Goal: Information Seeking & Learning: Learn about a topic

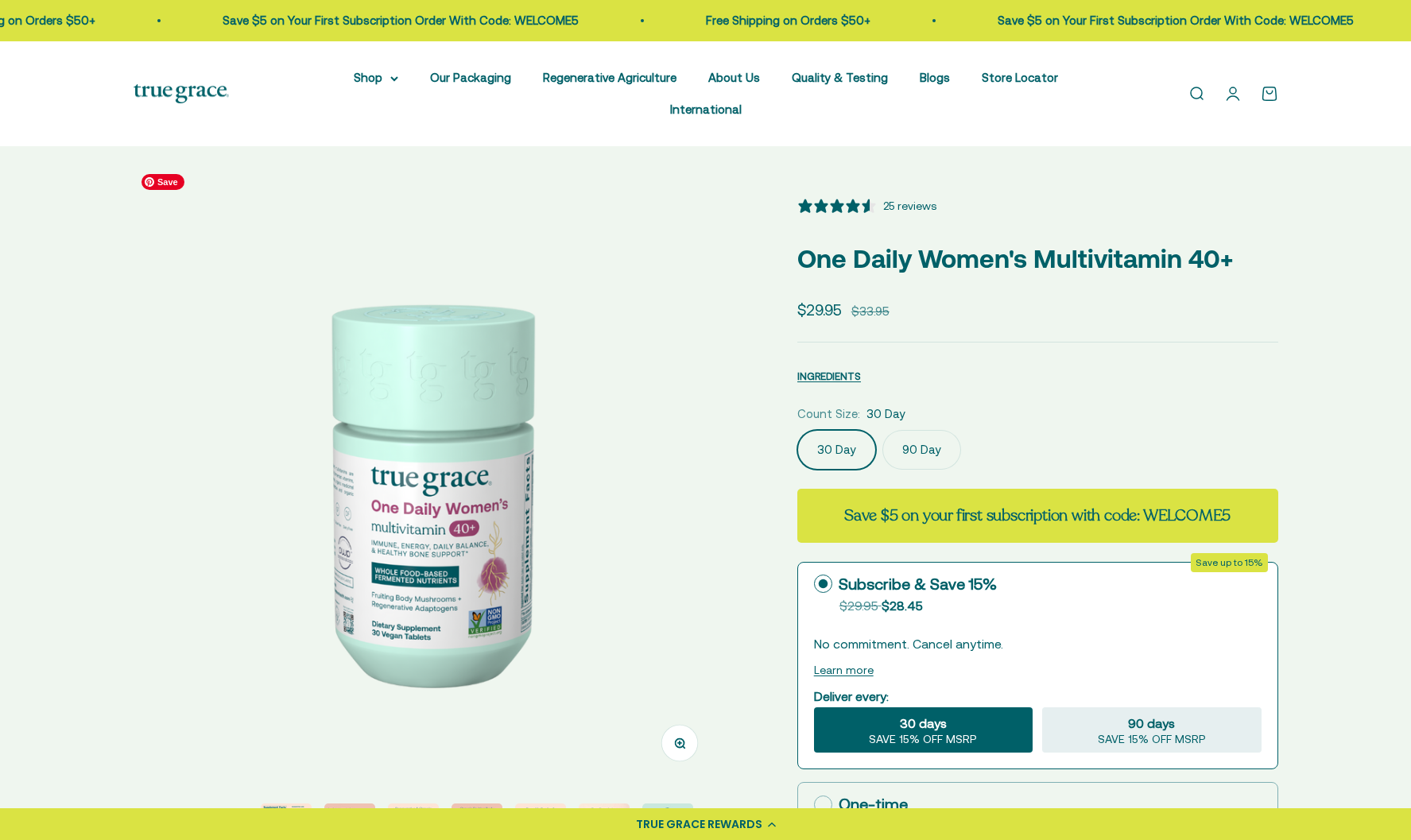
select select "3"
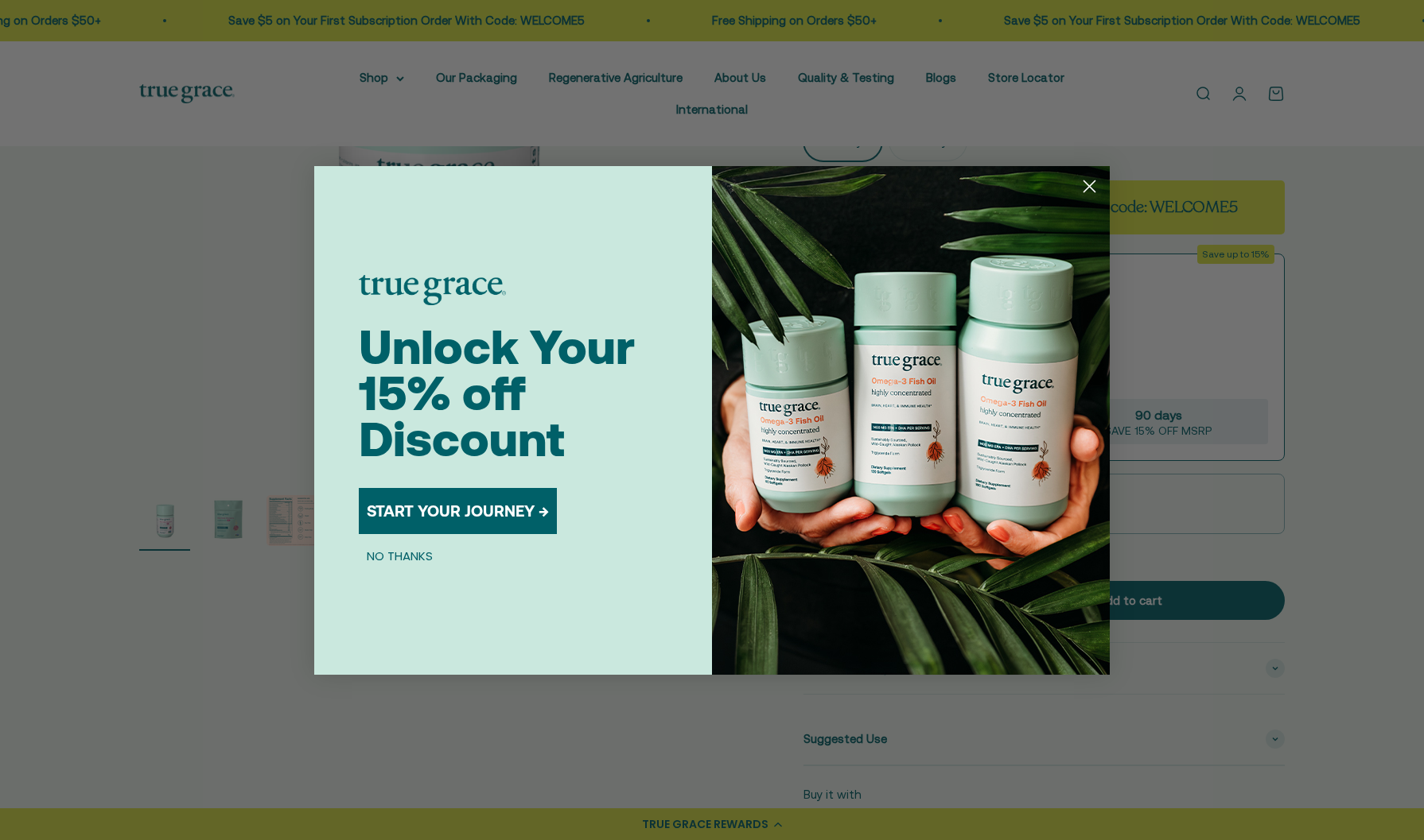
click at [381, 560] on button "NO THANKS" at bounding box center [399, 556] width 82 height 19
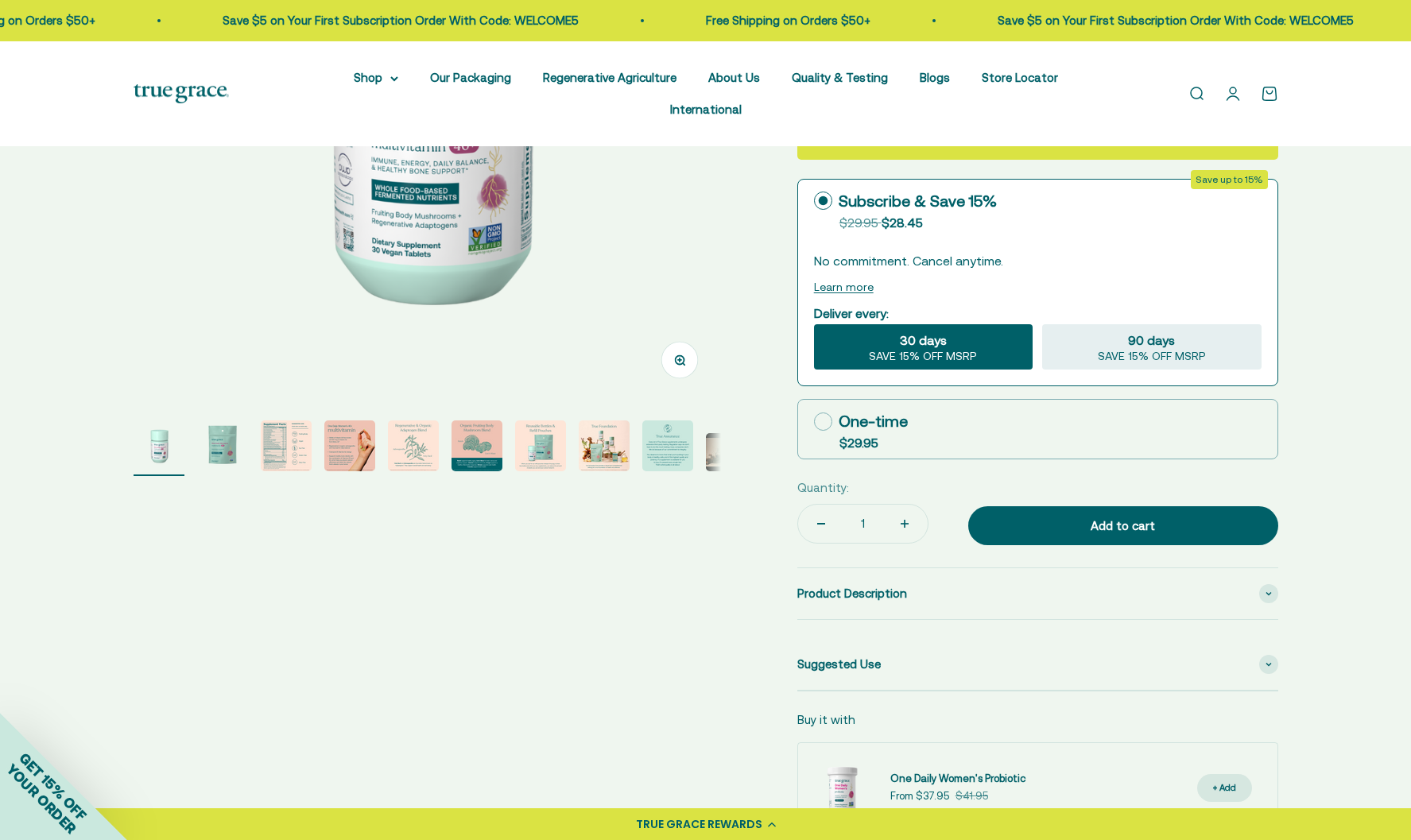
scroll to position [385, 0]
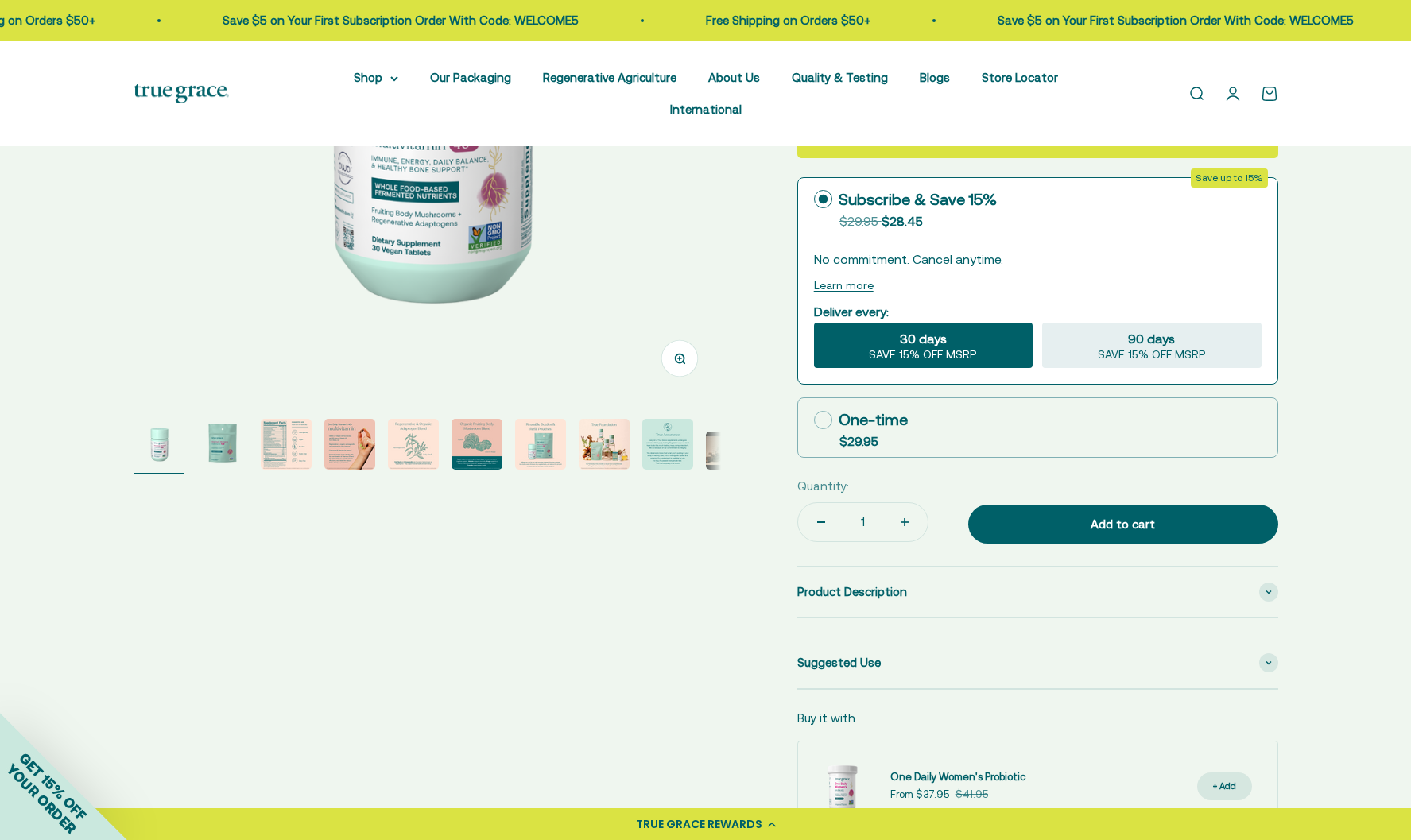
click at [402, 424] on img "Go to item 5" at bounding box center [413, 445] width 51 height 51
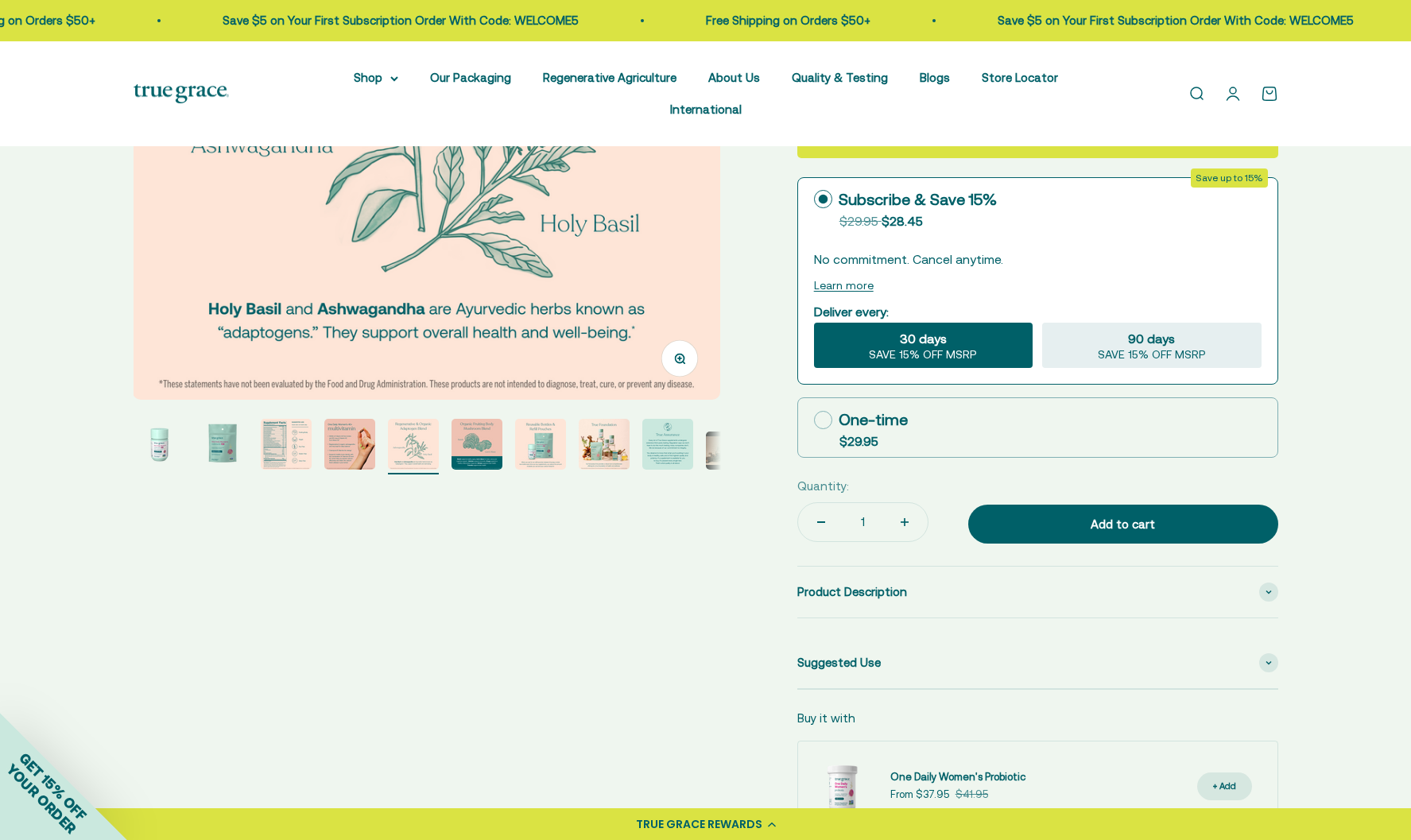
scroll to position [0, 0]
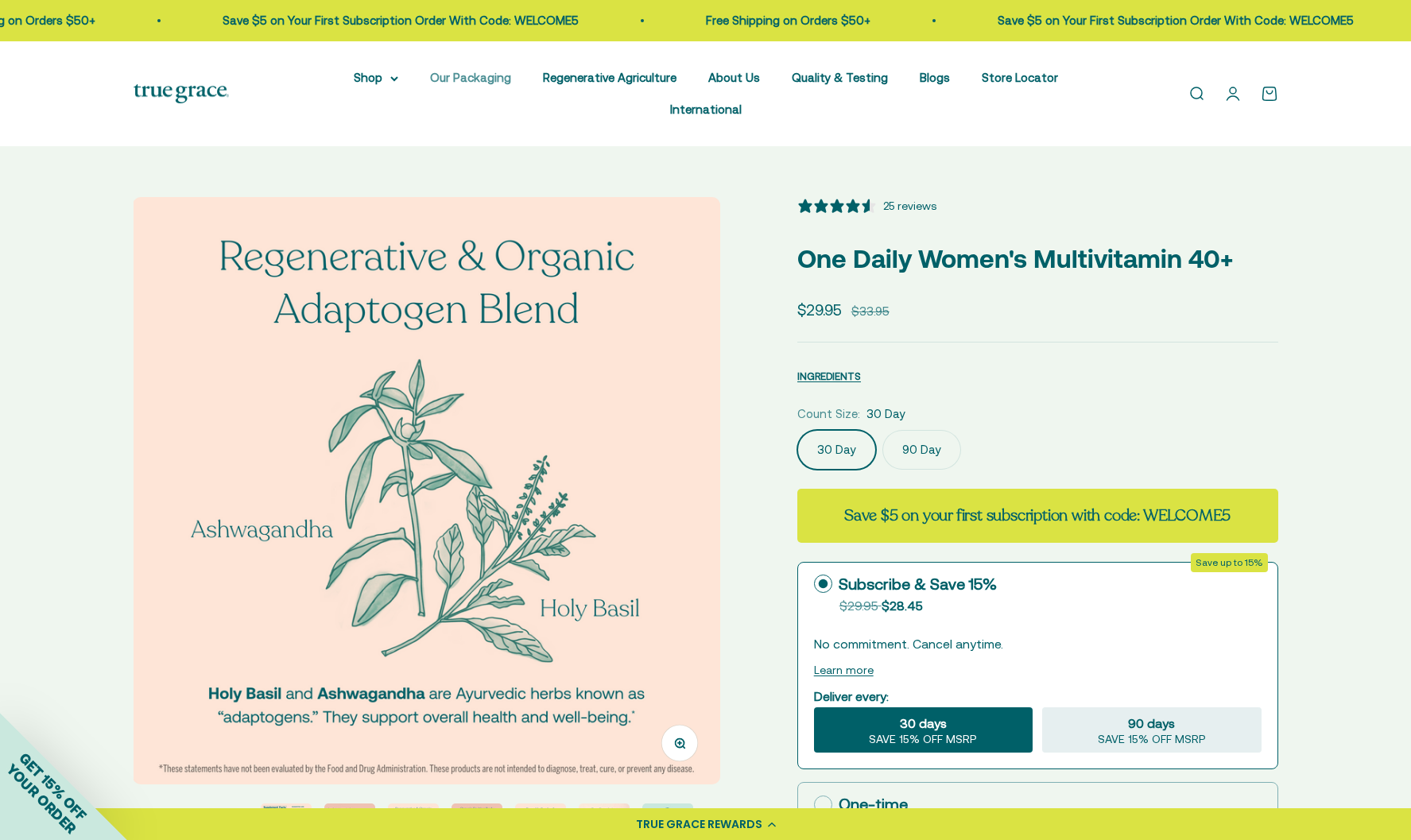
click at [430, 79] on link "Our Packaging" at bounding box center [471, 77] width 81 height 13
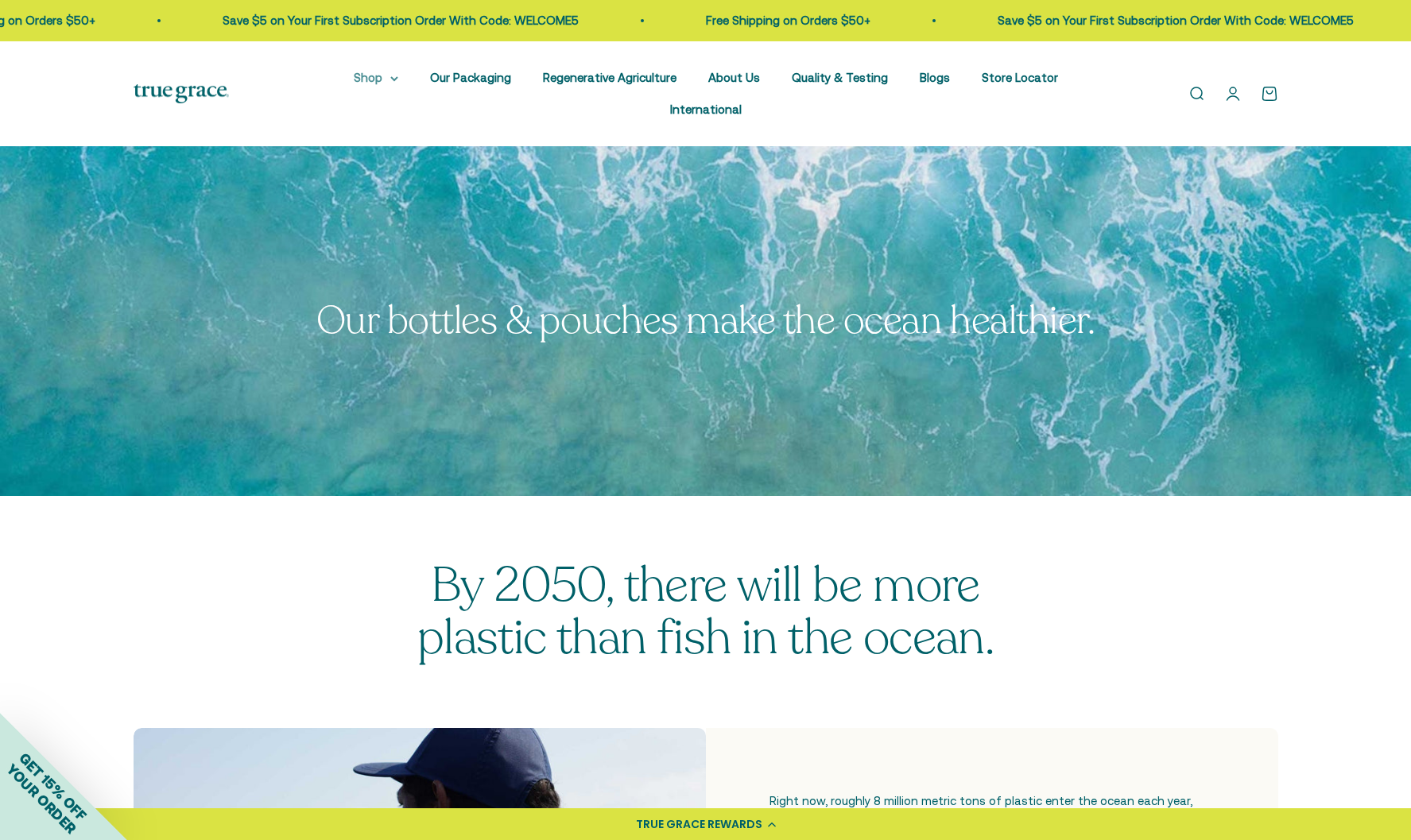
click at [354, 76] on summary "Shop" at bounding box center [376, 77] width 44 height 19
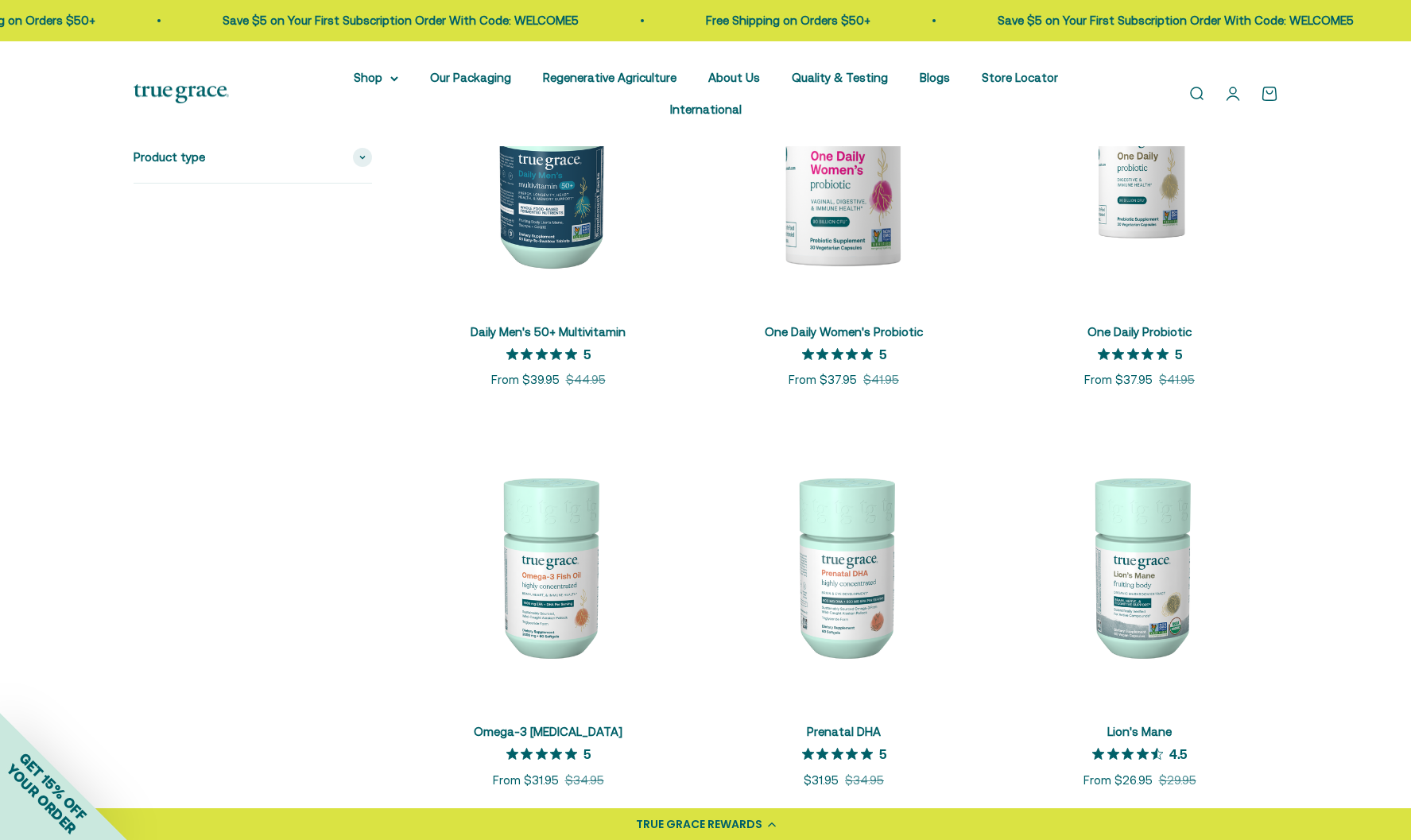
scroll to position [1279, 0]
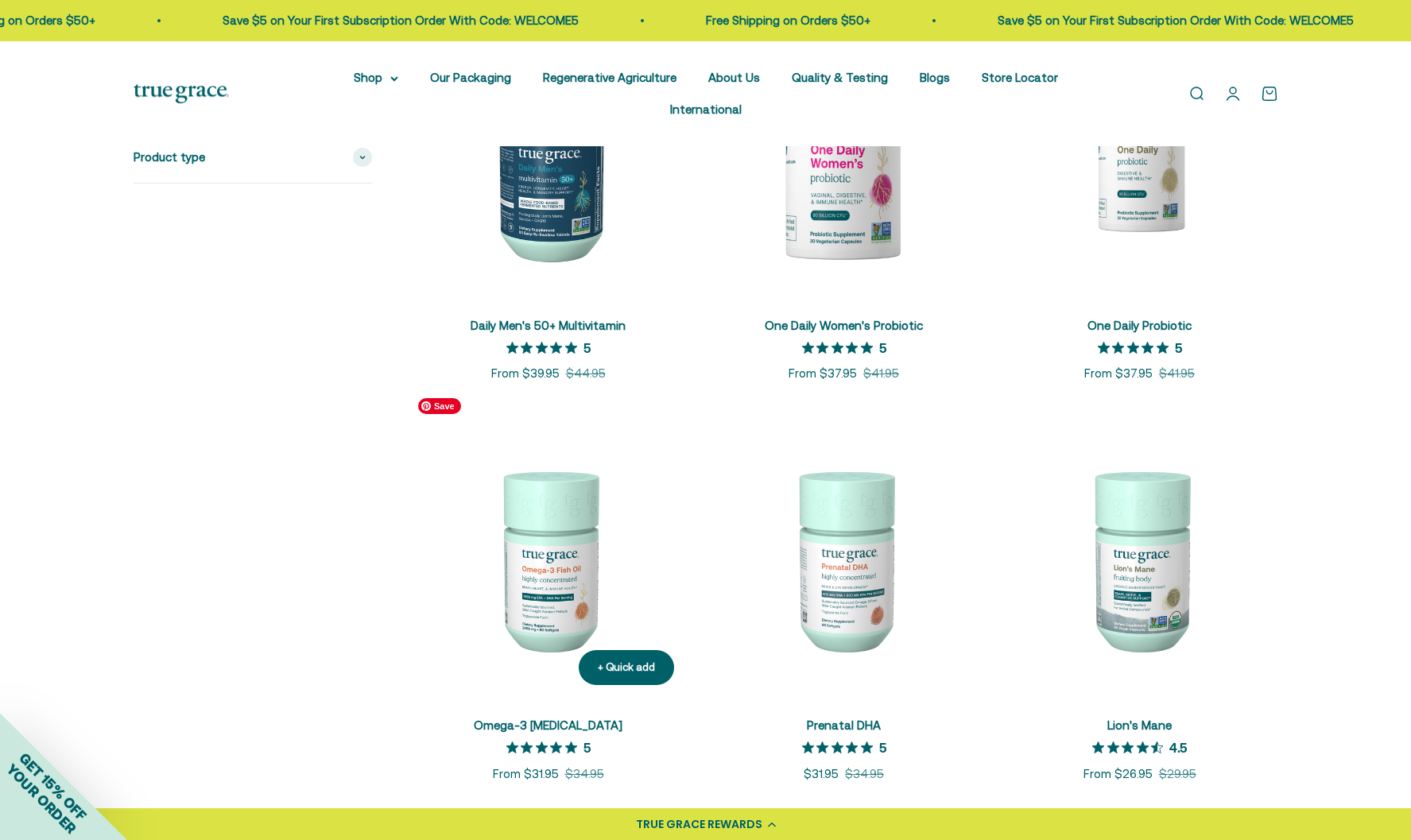
click at [570, 503] on img at bounding box center [548, 559] width 277 height 277
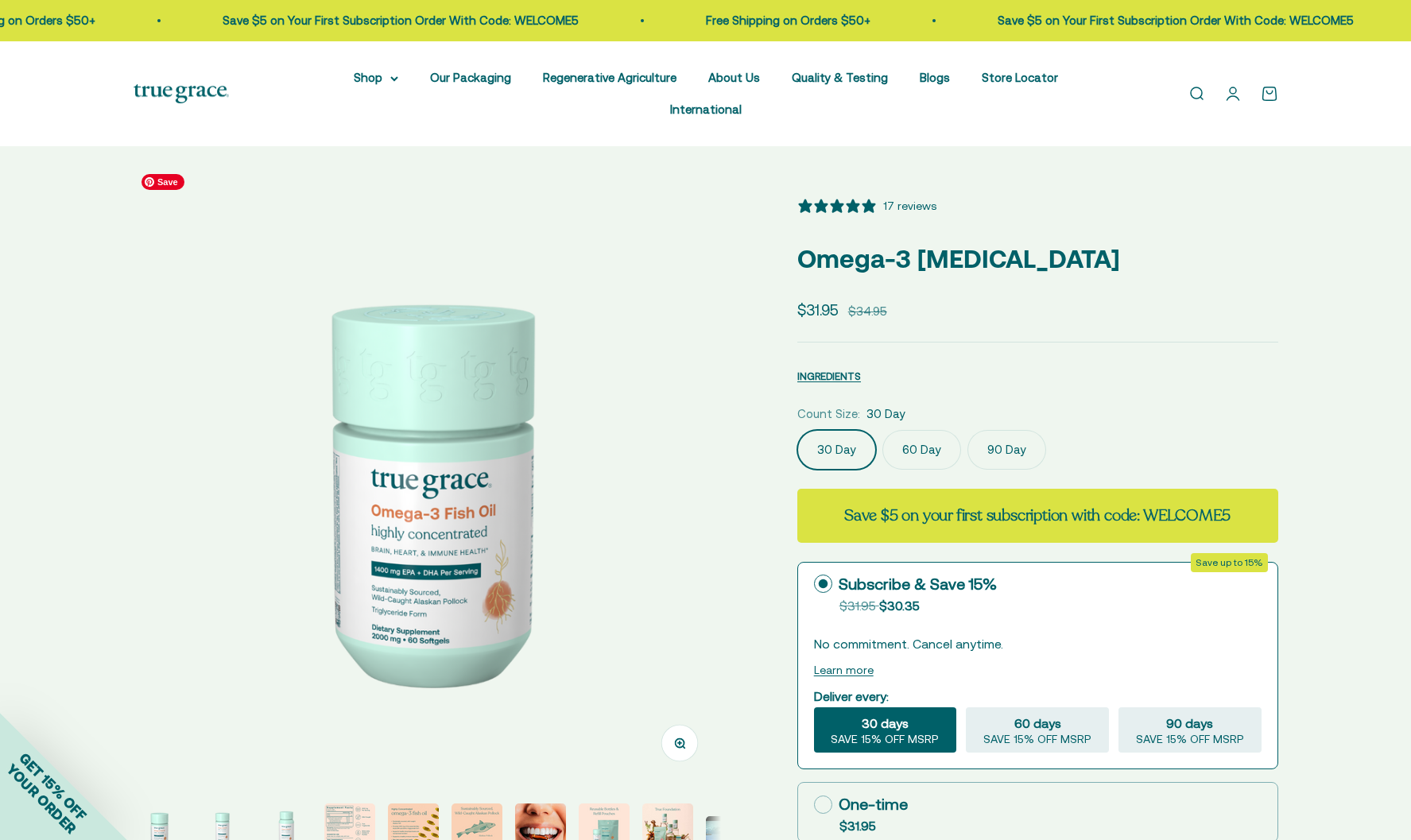
select select "3"
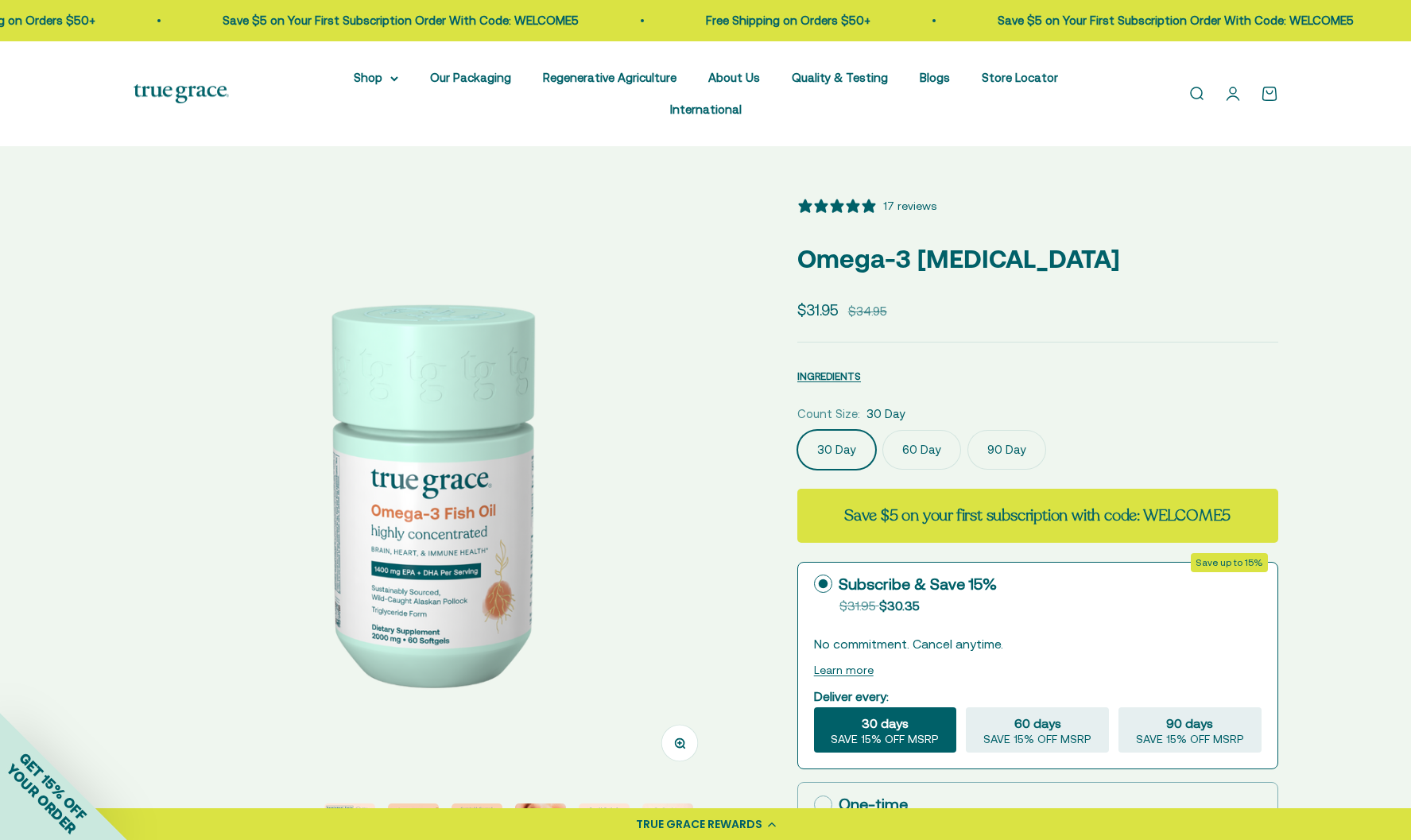
click at [993, 430] on label "90 Day" at bounding box center [1006, 450] width 78 height 40
click at [798, 429] on input "90 Day" at bounding box center [797, 429] width 1 height 1
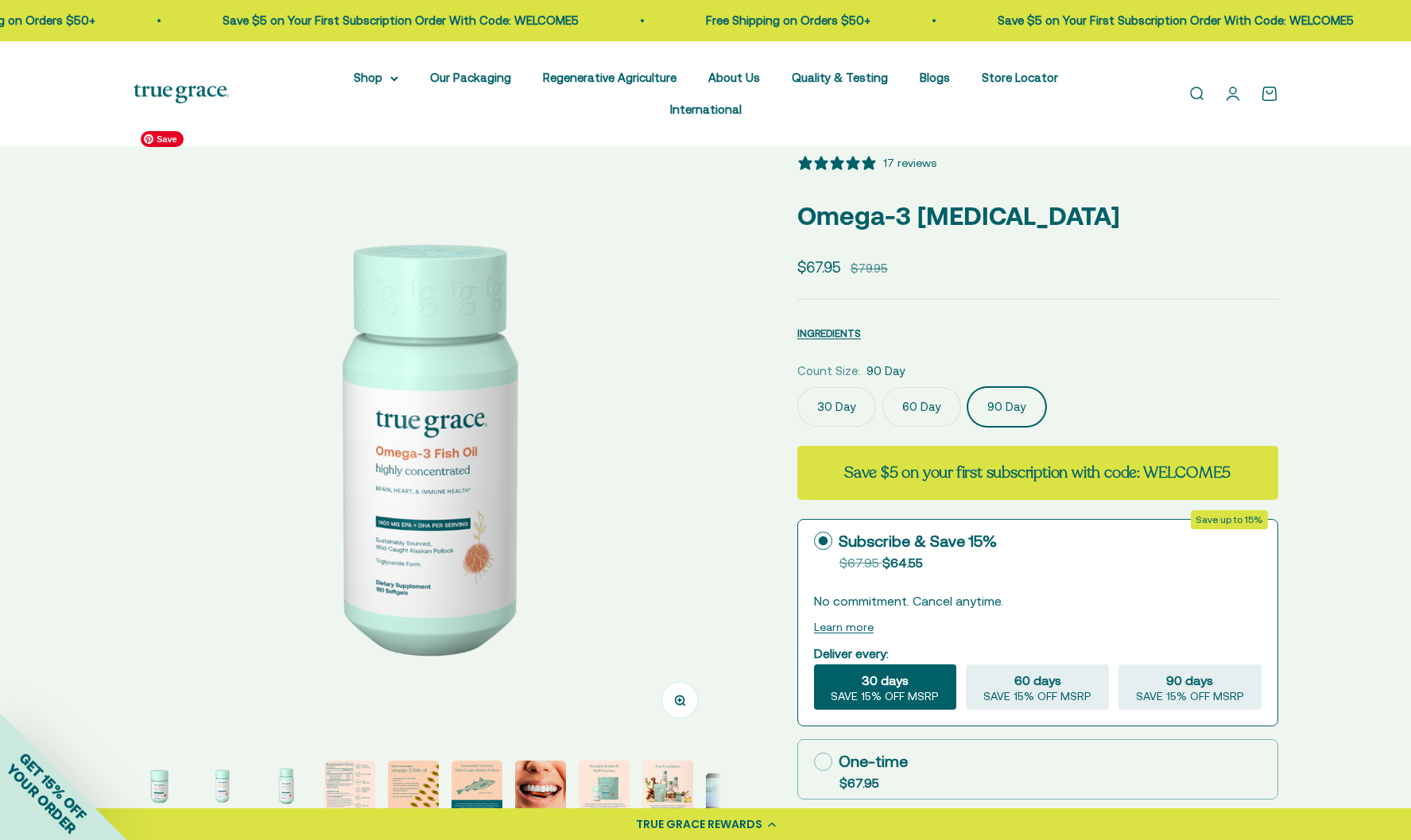
scroll to position [87, 0]
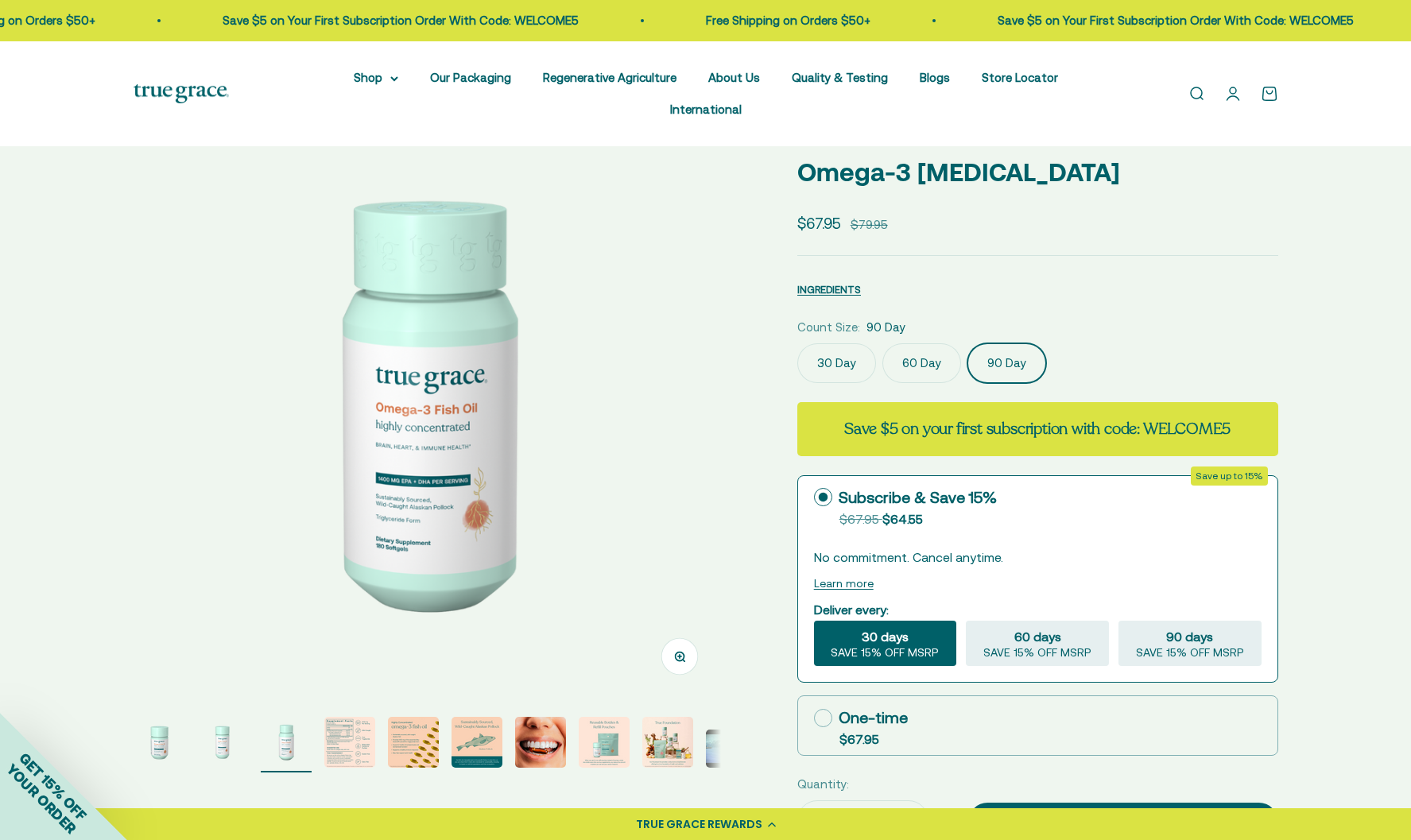
click at [600, 717] on img "Go to item 8" at bounding box center [604, 743] width 51 height 51
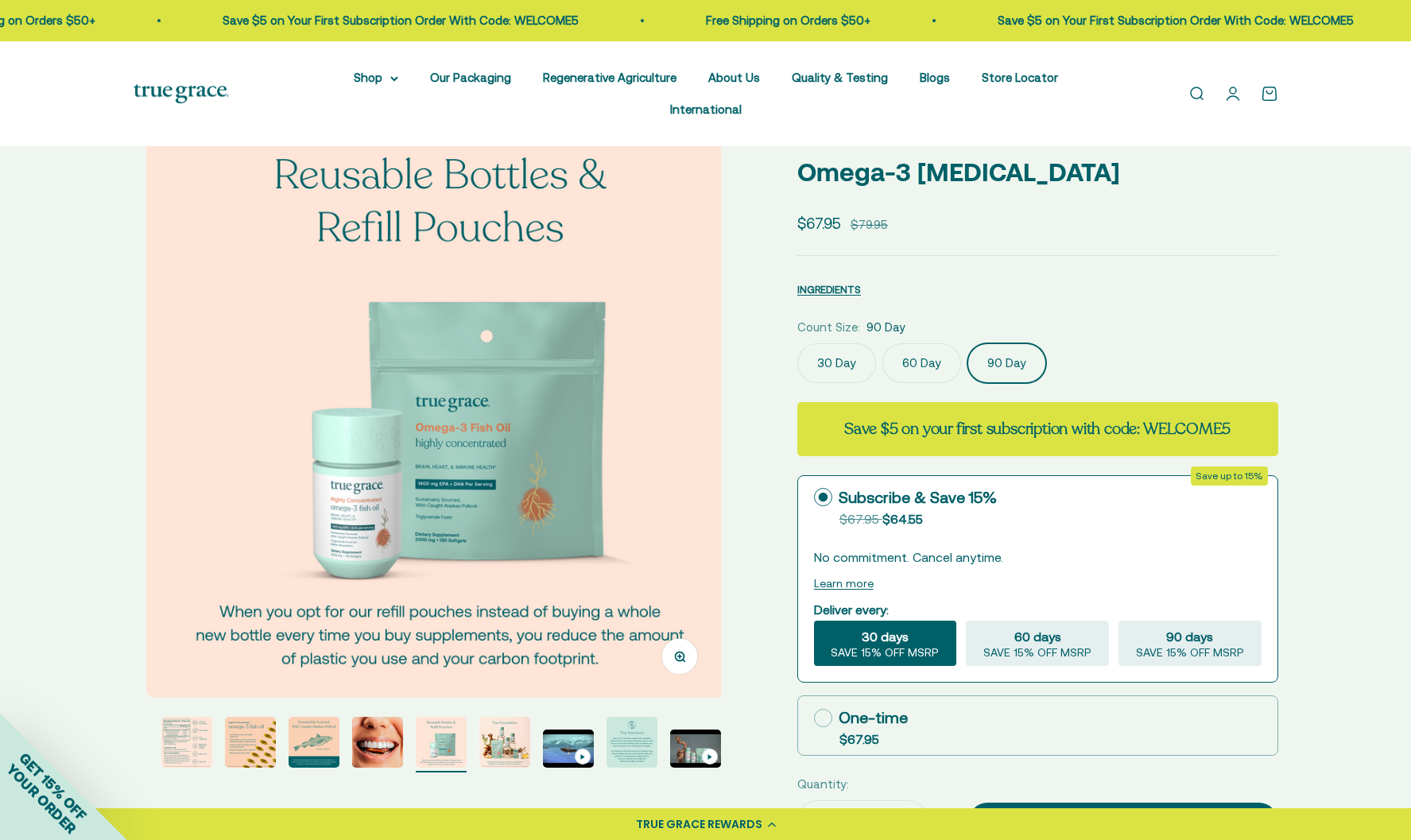
scroll to position [0, 4246]
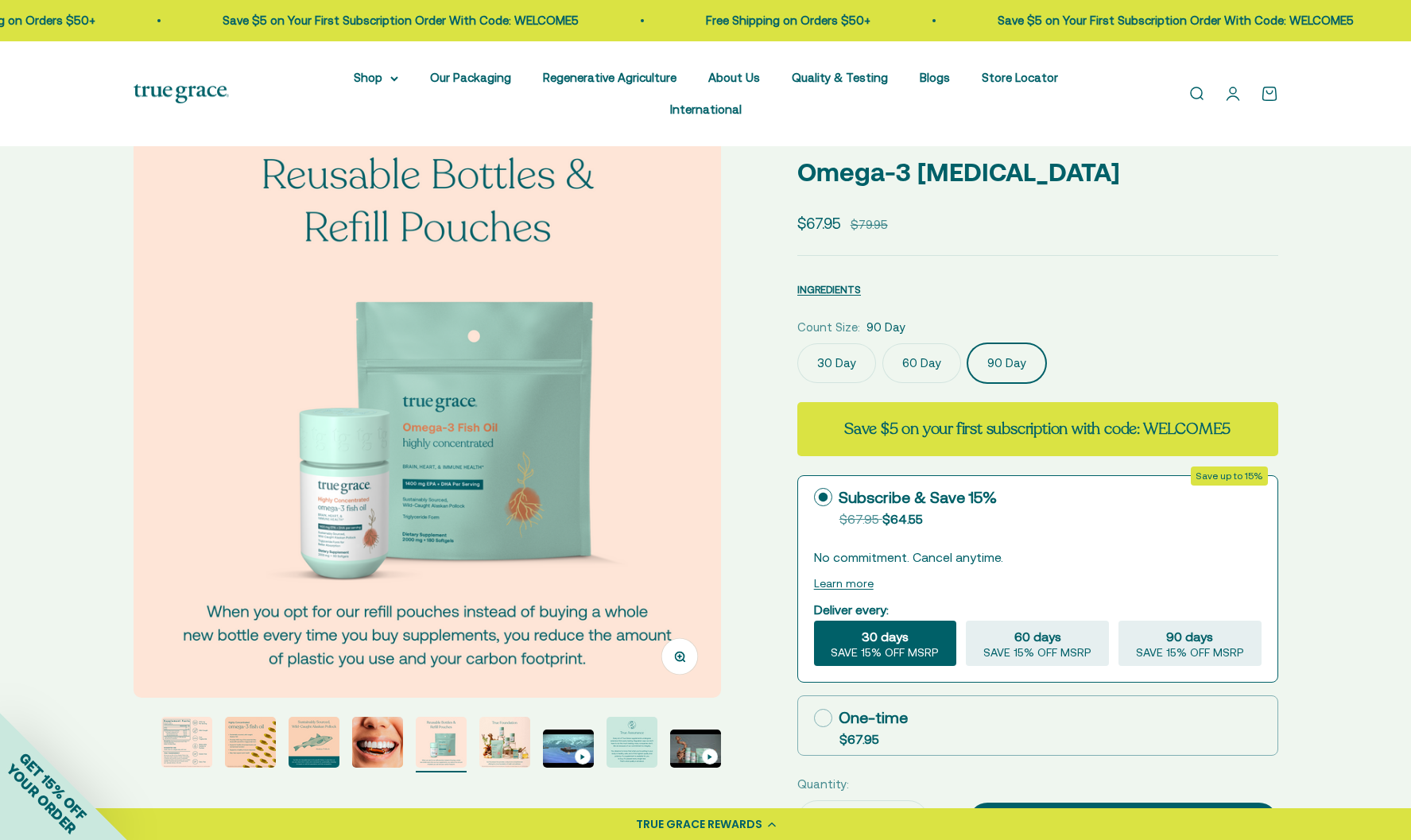
click at [513, 717] on img "Go to item 9" at bounding box center [505, 743] width 51 height 51
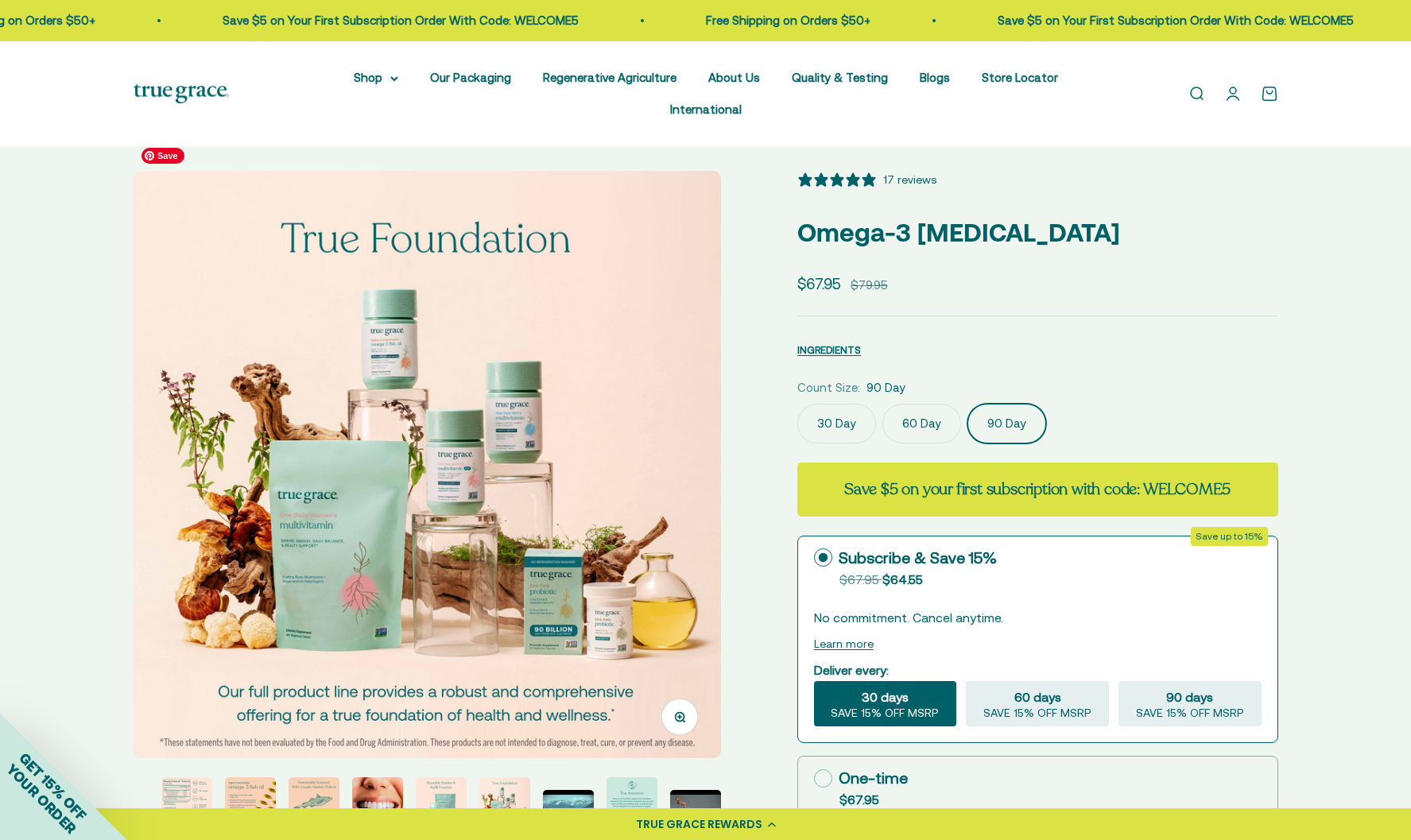
scroll to position [0, 0]
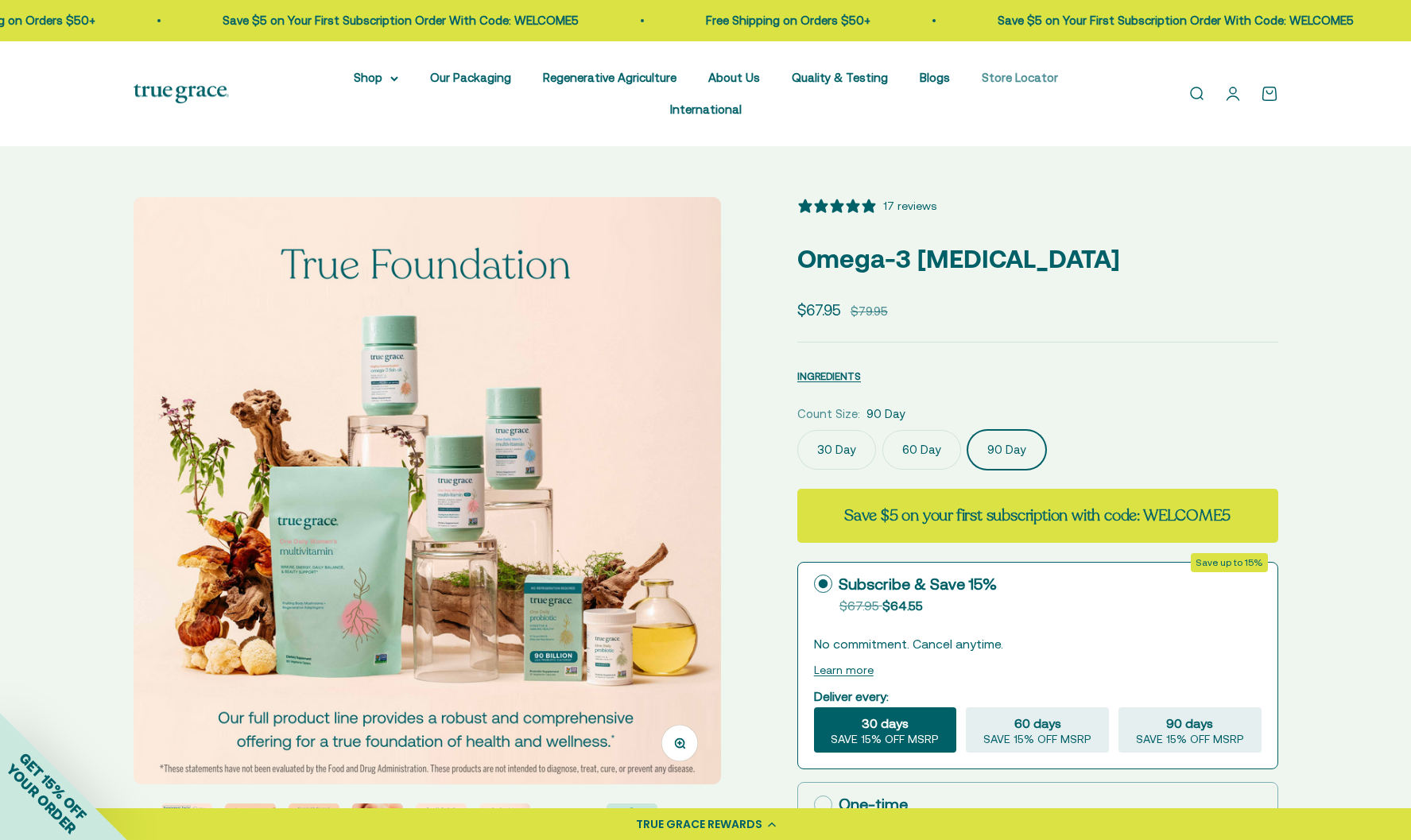
click at [982, 81] on link "Store Locator" at bounding box center [1019, 77] width 76 height 13
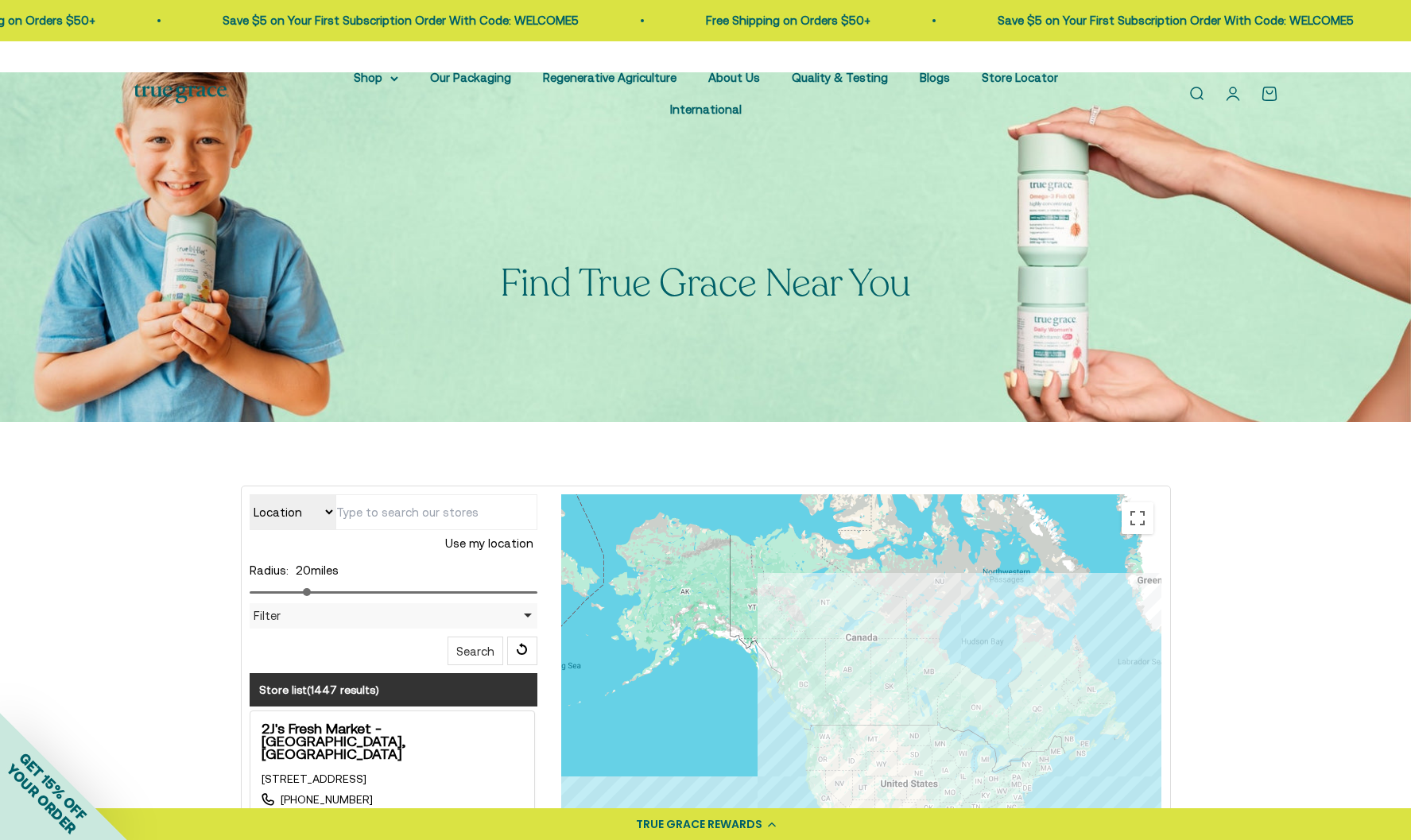
click at [385, 495] on input "text" at bounding box center [436, 512] width 202 height 36
click at [462, 495] on input "text" at bounding box center [436, 512] width 202 height 36
type input "12540"
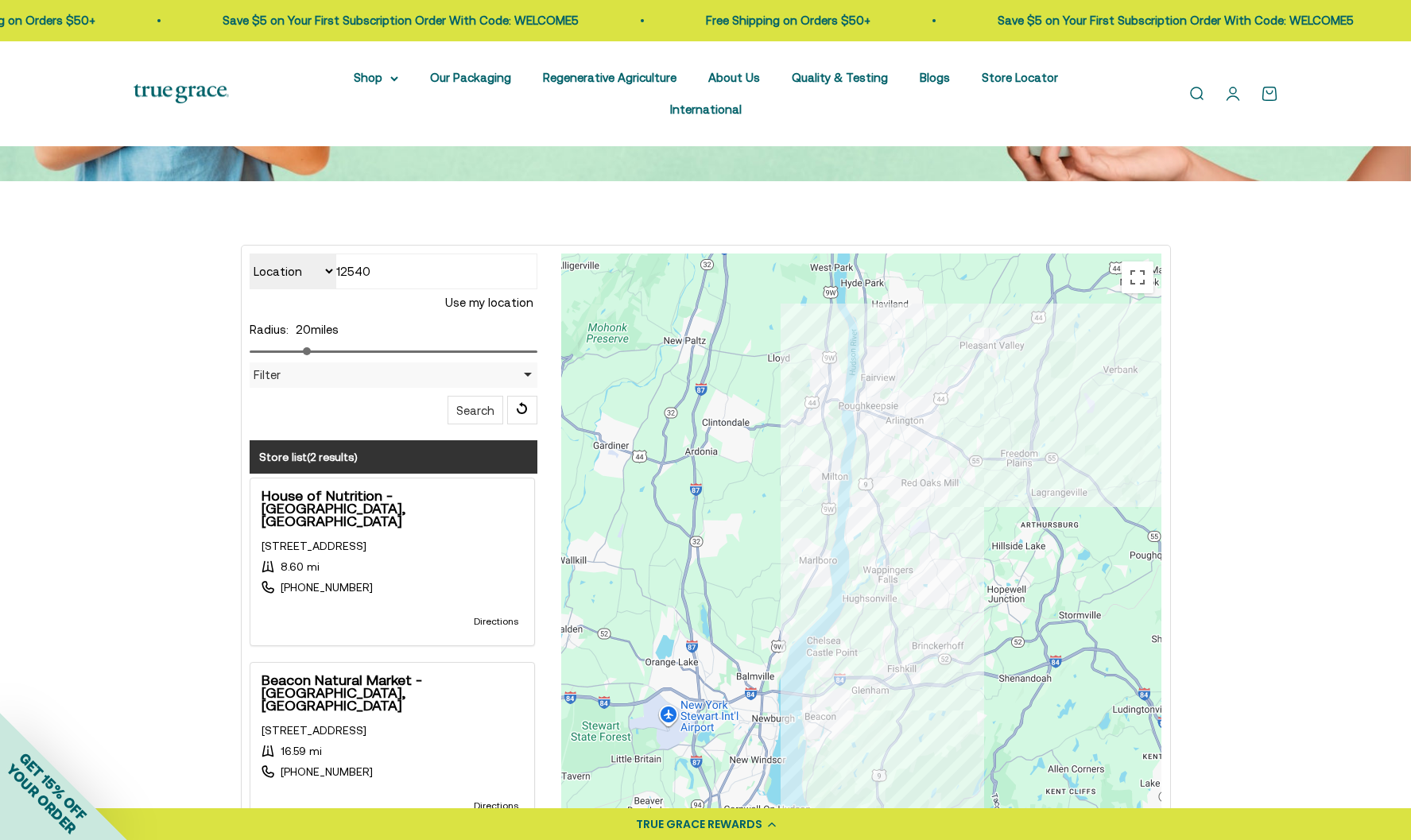
scroll to position [217, 0]
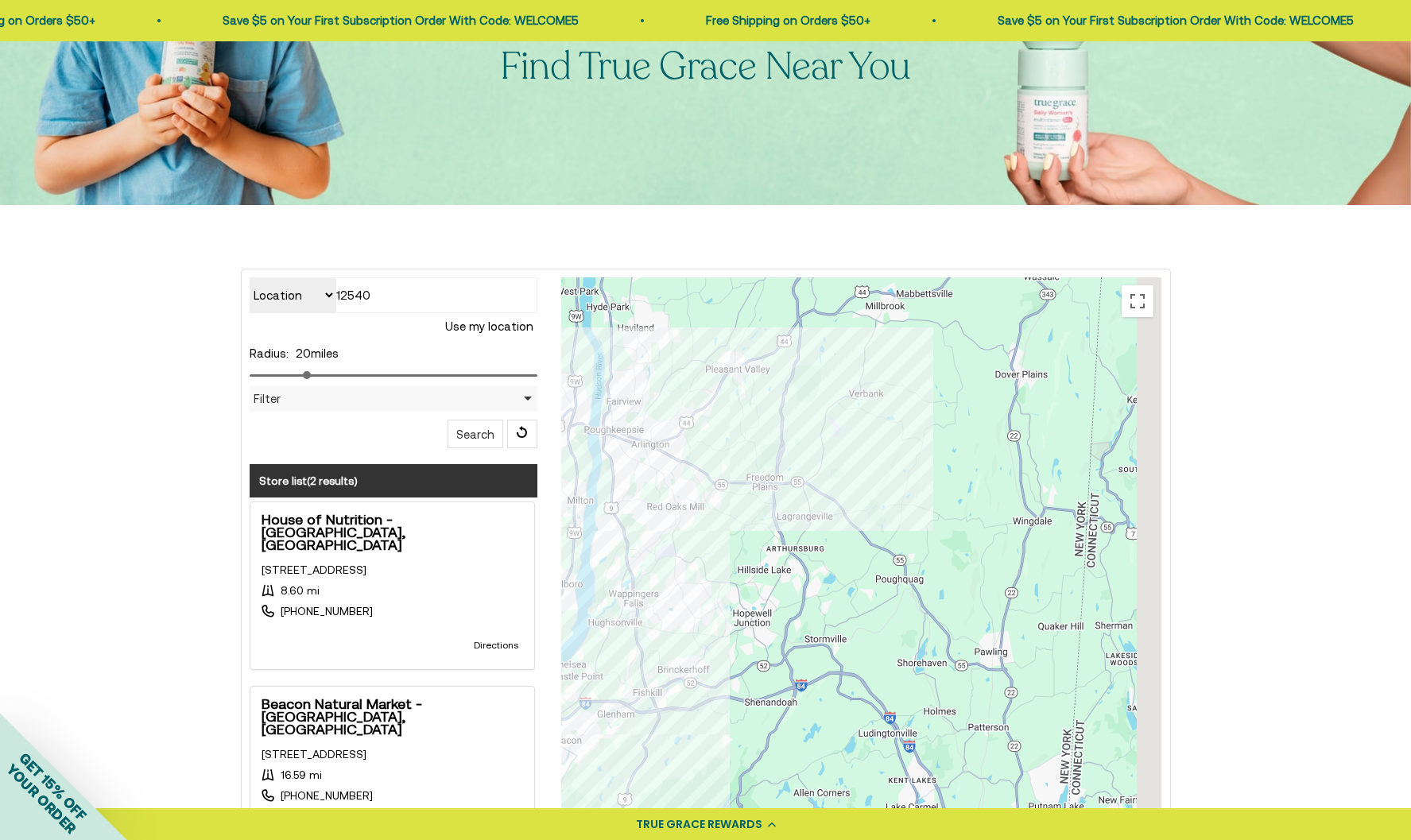
drag, startPoint x: 978, startPoint y: 571, endPoint x: 691, endPoint y: 569, distance: 287.0
click at [691, 569] on div at bounding box center [862, 596] width 600 height 636
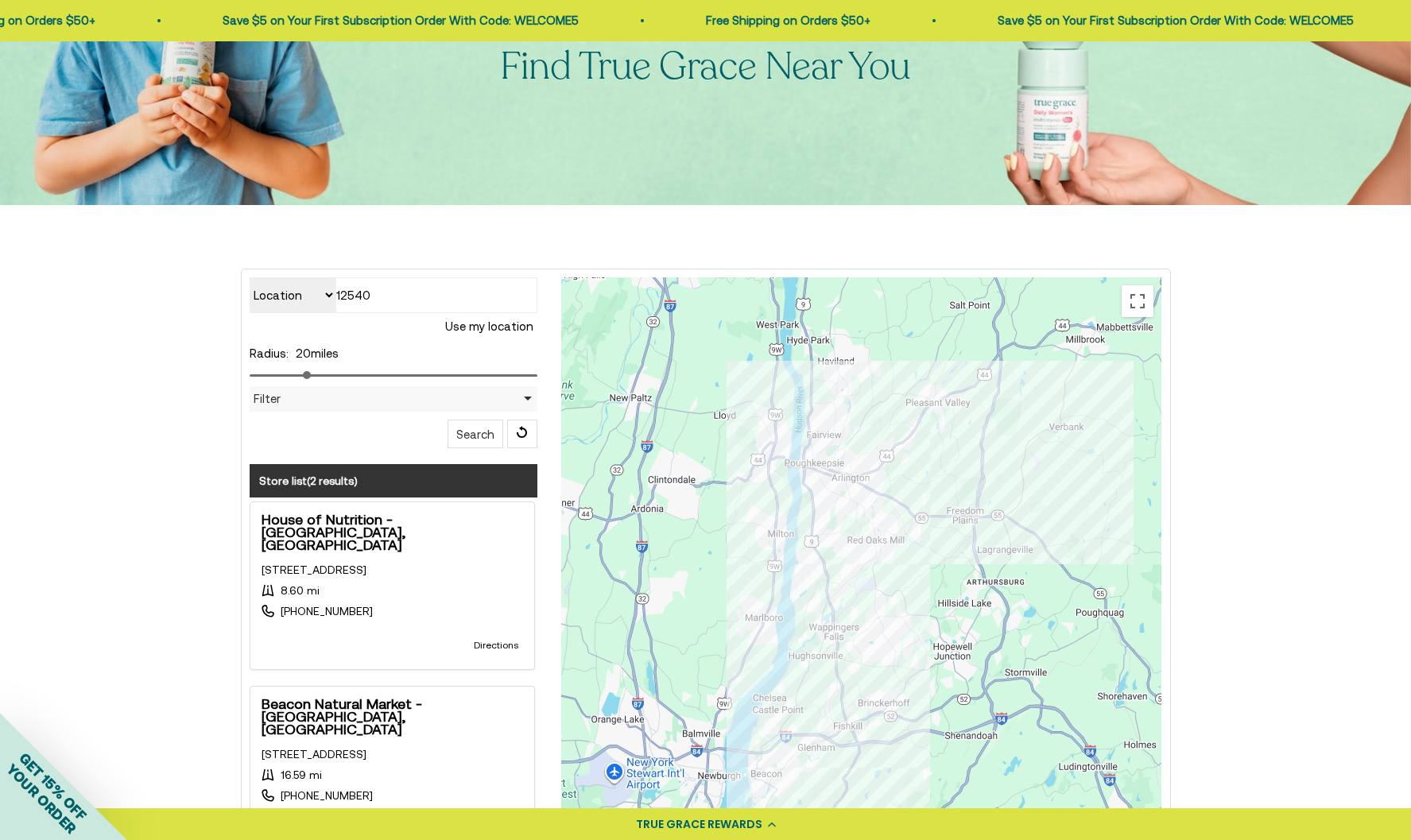
drag, startPoint x: 697, startPoint y: 566, endPoint x: 929, endPoint y: 601, distance: 234.6
click at [929, 601] on div at bounding box center [862, 596] width 600 height 636
click at [427, 584] on div "8.60 mi" at bounding box center [392, 590] width 261 height 12
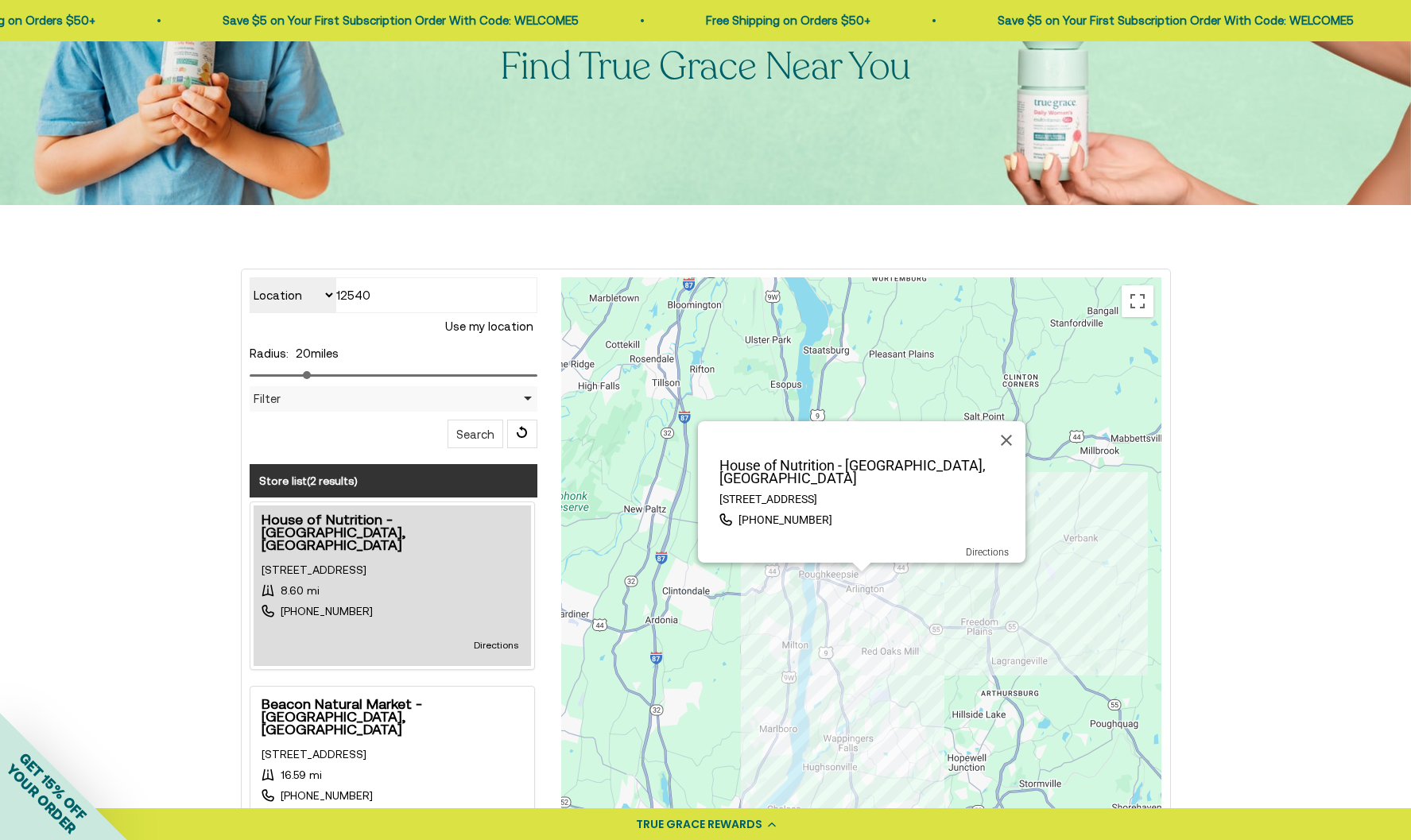
click at [777, 460] on p "House of Nutrition - Poughkeepsie, NY" at bounding box center [866, 472] width 318 height 25
click at [776, 460] on p "House of Nutrition - Poughkeepsie, NY" at bounding box center [866, 472] width 318 height 25
click at [778, 460] on p "House of Nutrition - Poughkeepsie, NY" at bounding box center [866, 472] width 318 height 25
copy p "House of Nutrition - Poughkeepsie, NY"
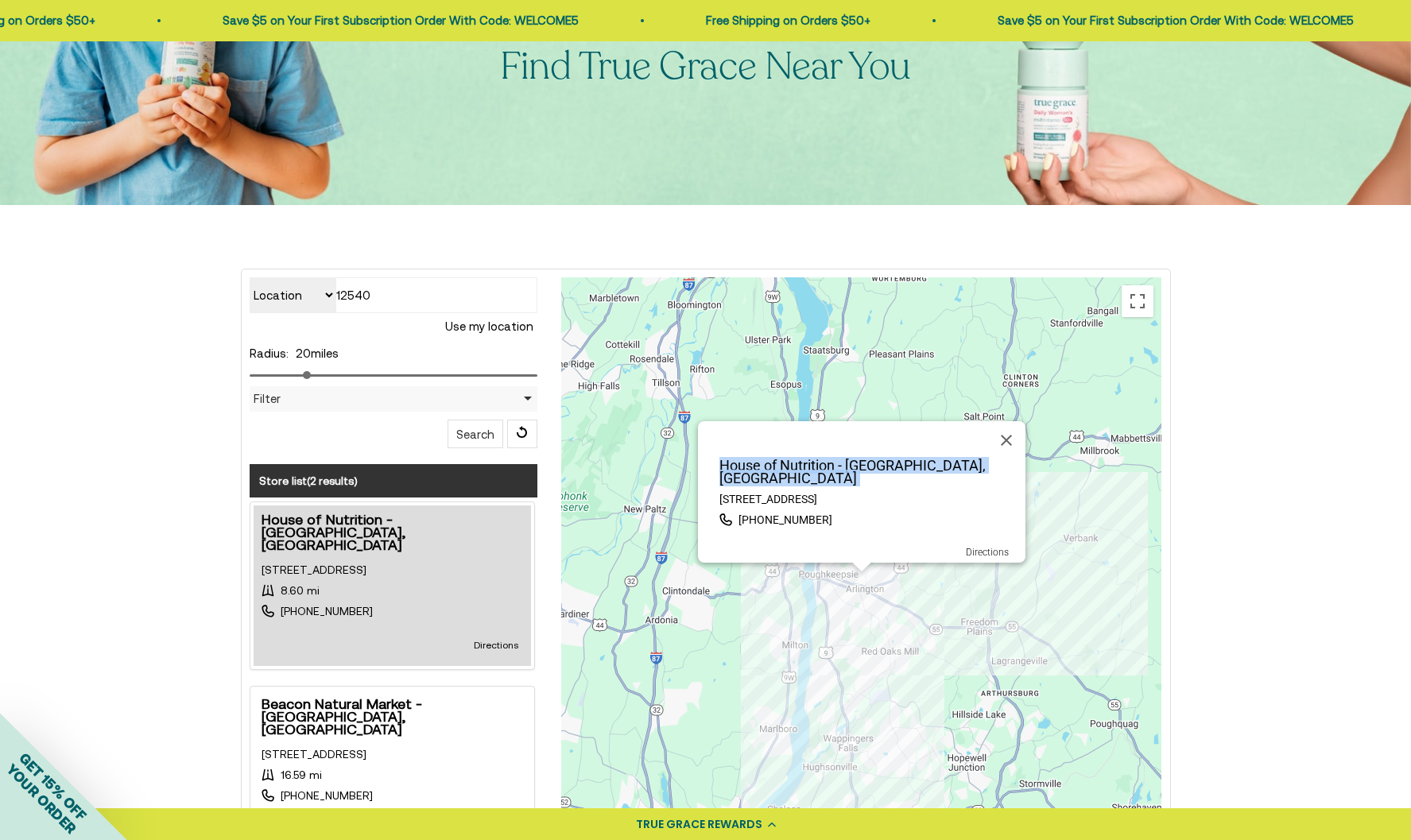
click at [1001, 421] on button "Close" at bounding box center [1006, 440] width 38 height 38
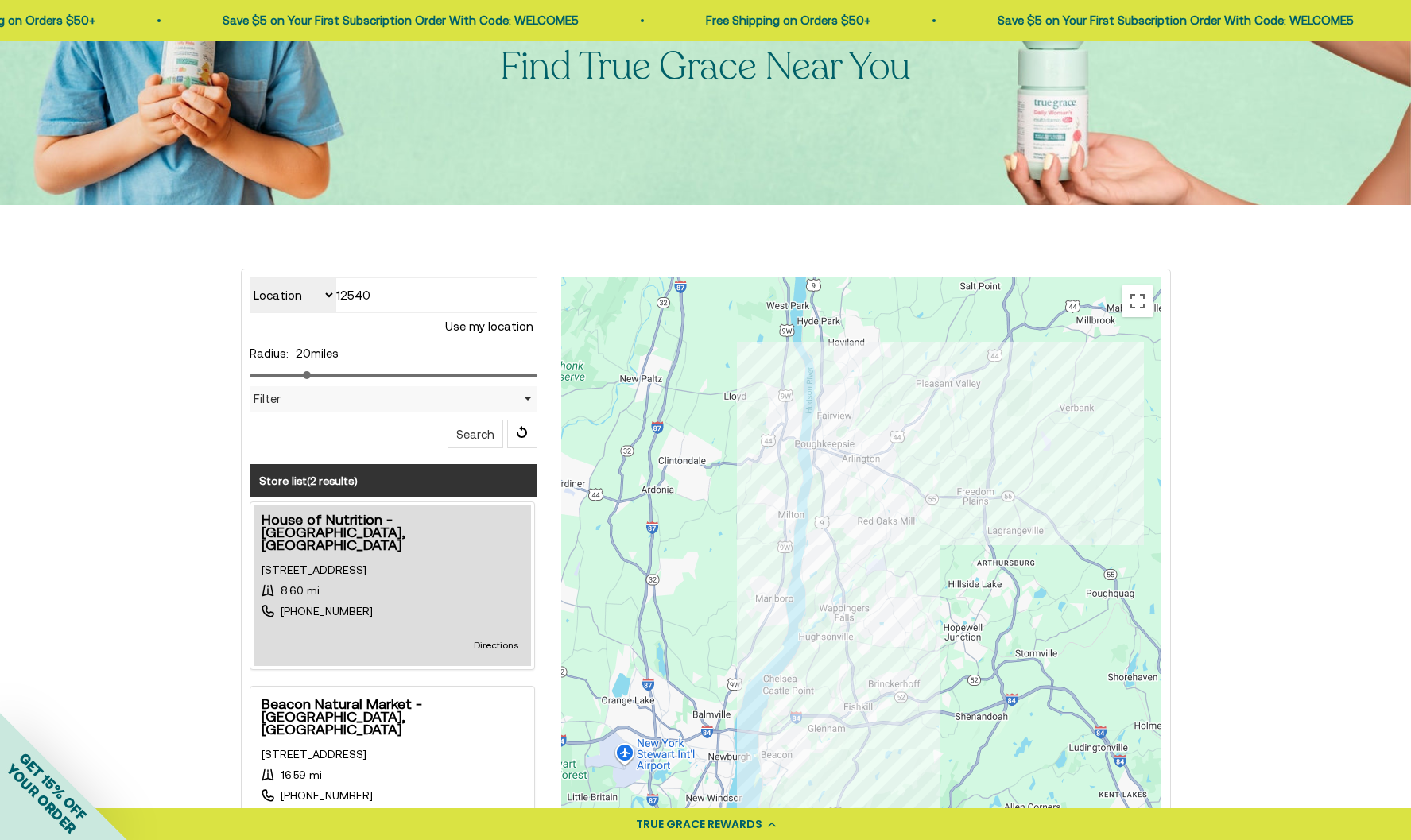
drag, startPoint x: 1011, startPoint y: 535, endPoint x: 1007, endPoint y: 383, distance: 152.1
click at [1007, 384] on div at bounding box center [862, 596] width 600 height 636
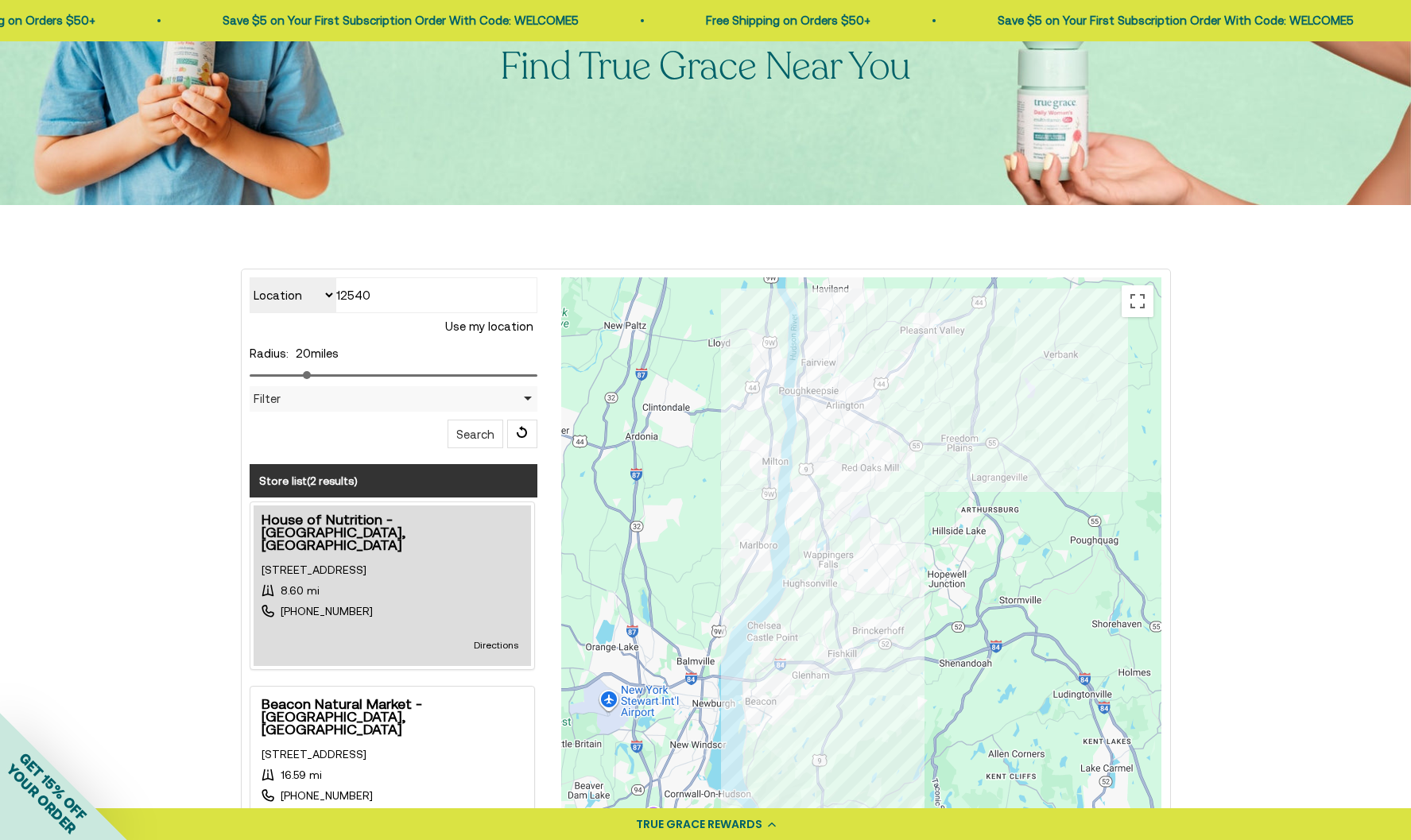
drag, startPoint x: 1010, startPoint y: 543, endPoint x: 993, endPoint y: 493, distance: 52.8
click at [993, 493] on div at bounding box center [862, 596] width 600 height 636
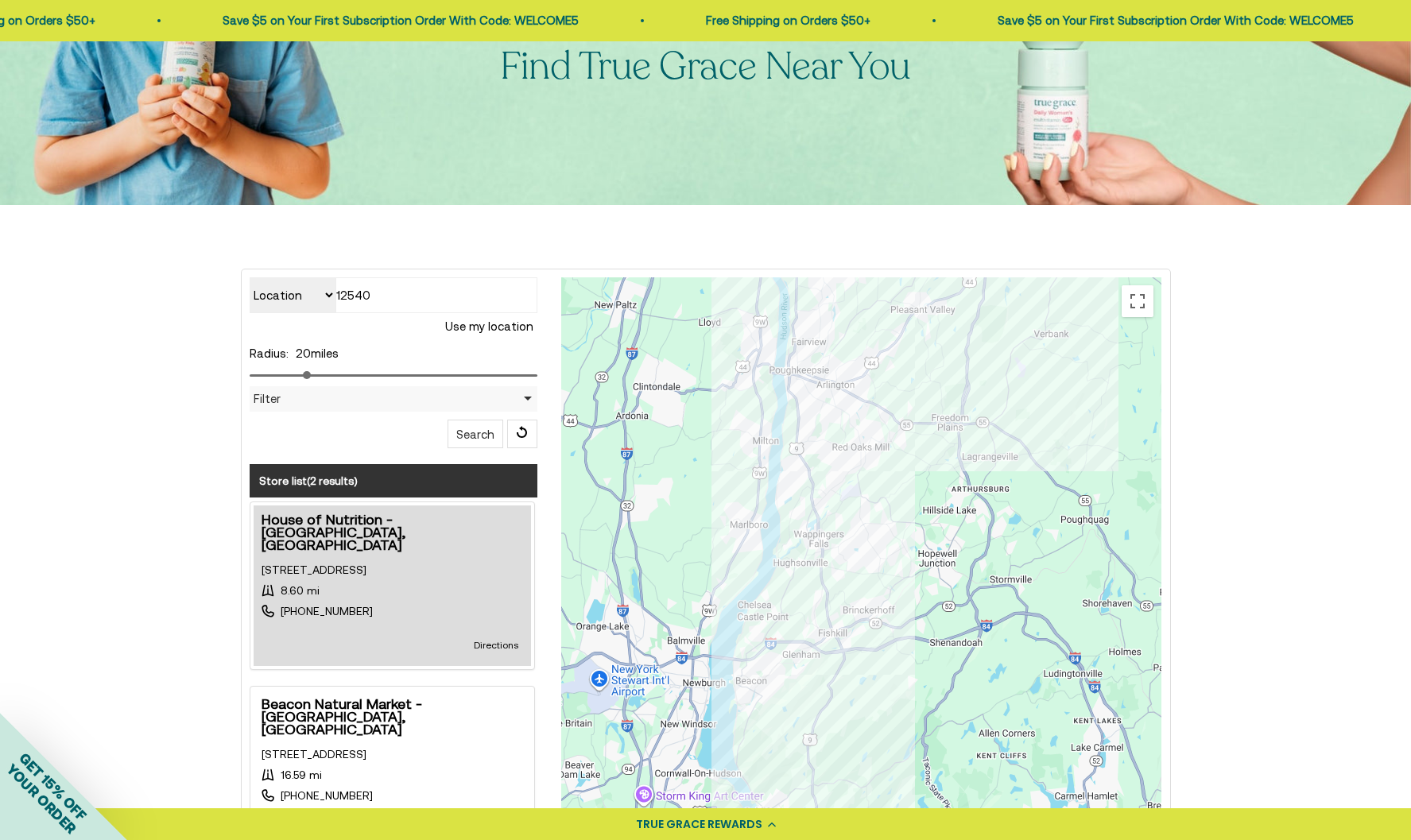
drag, startPoint x: 1019, startPoint y: 520, endPoint x: 1010, endPoint y: 504, distance: 18.4
click at [1010, 504] on div at bounding box center [862, 596] width 600 height 636
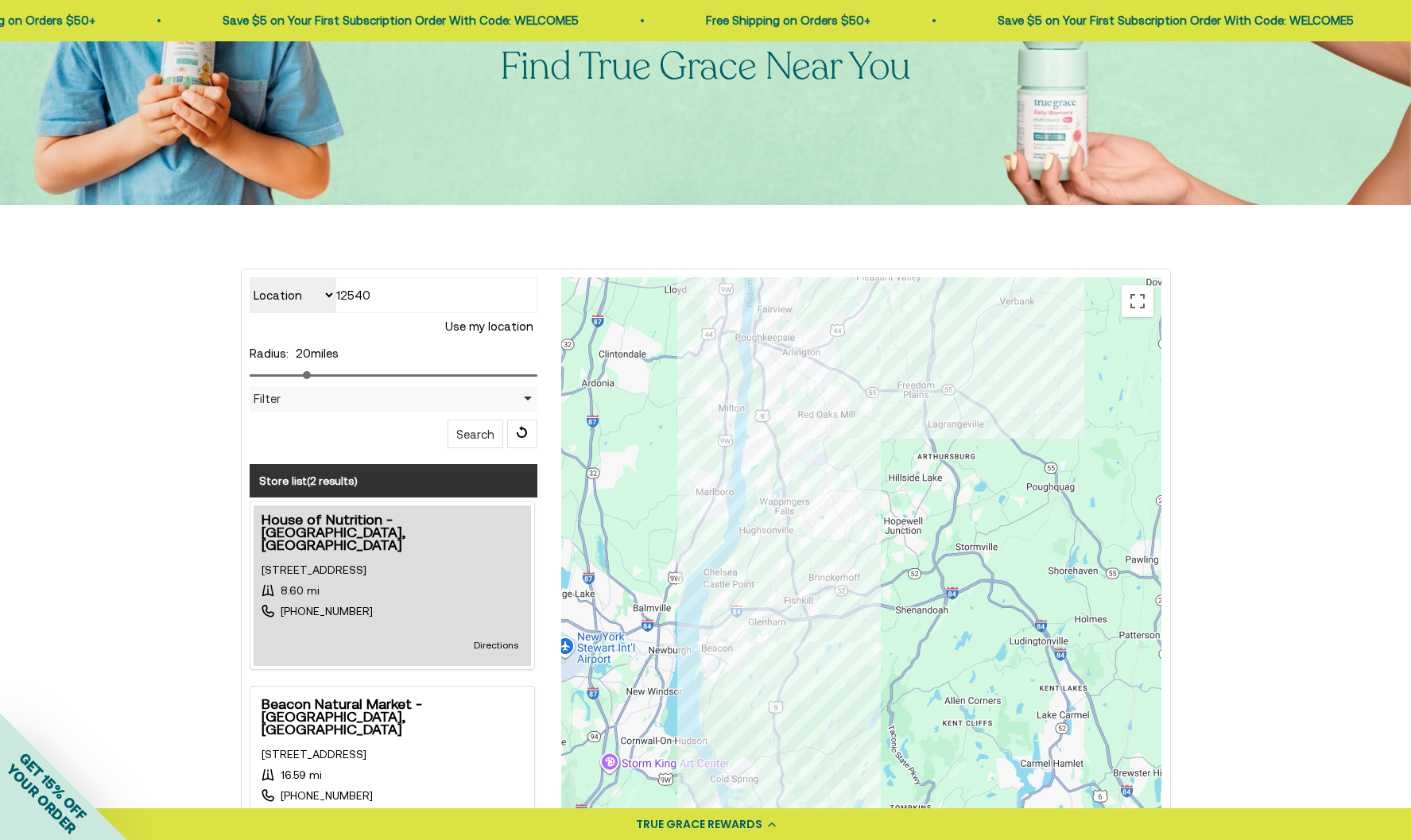
drag, startPoint x: 1005, startPoint y: 542, endPoint x: 977, endPoint y: 545, distance: 28.2
click at [969, 508] on div at bounding box center [862, 596] width 600 height 636
click at [49, 811] on span "YOUR ORDER" at bounding box center [41, 798] width 76 height 76
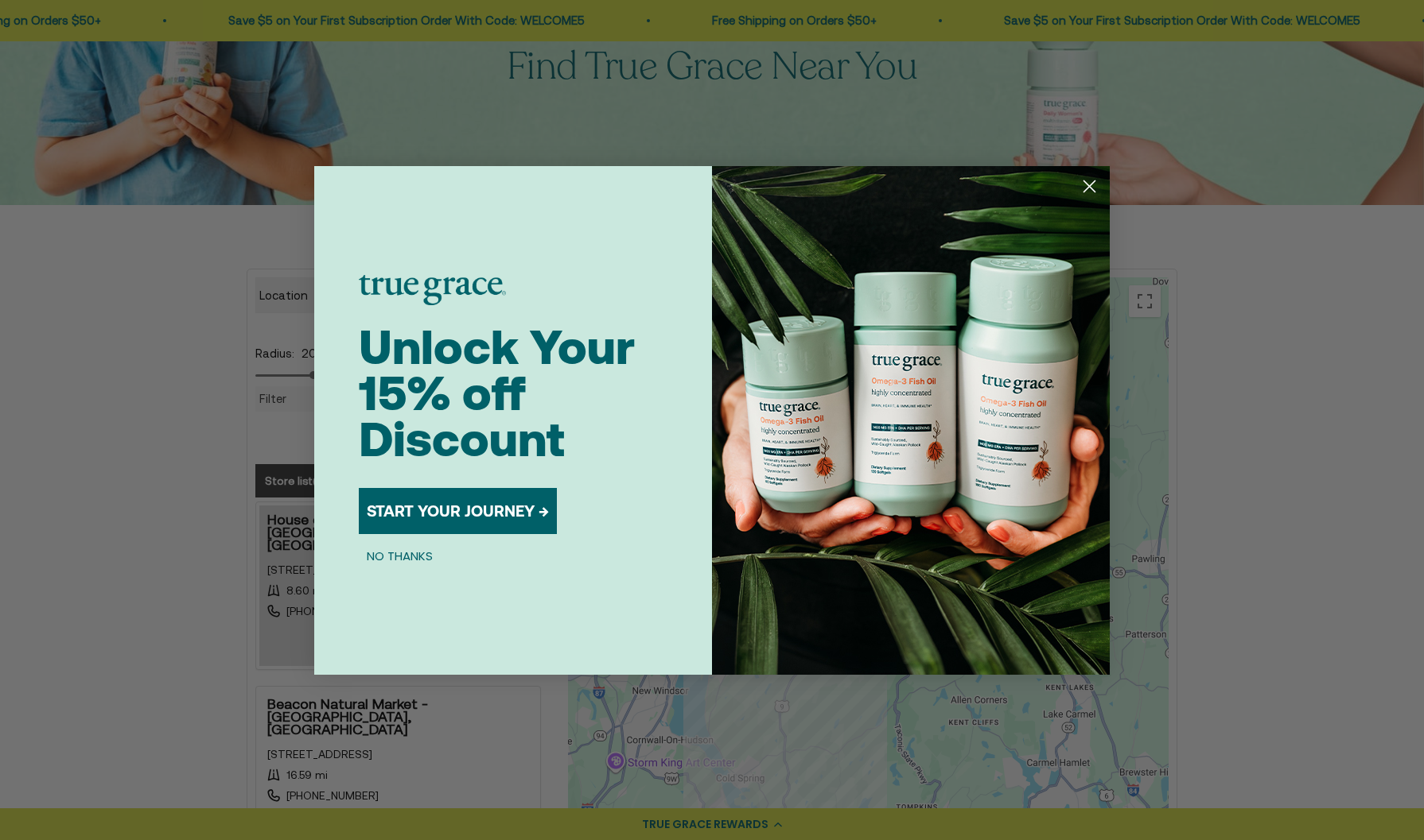
click at [401, 561] on button "NO THANKS" at bounding box center [399, 556] width 82 height 19
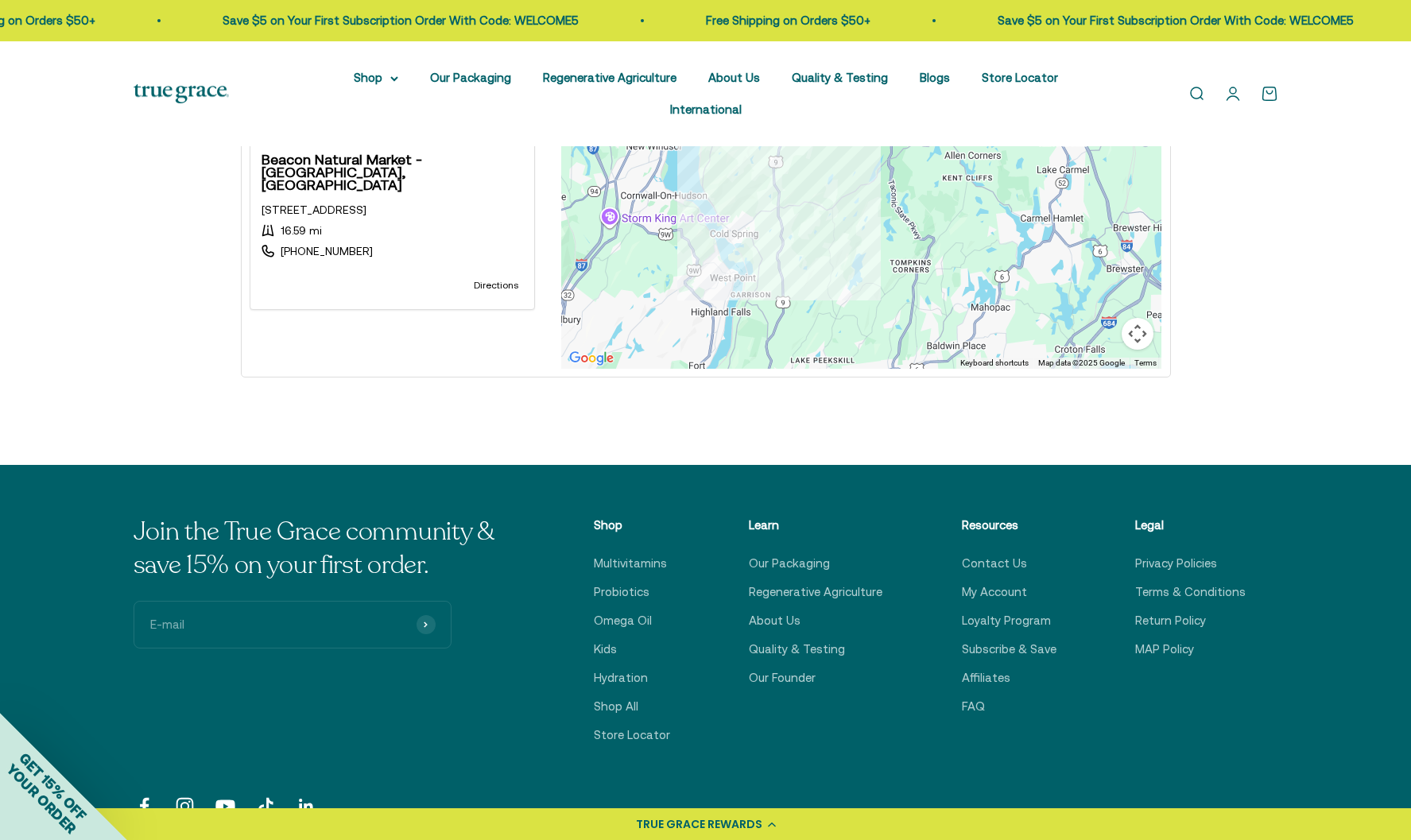
scroll to position [803, 0]
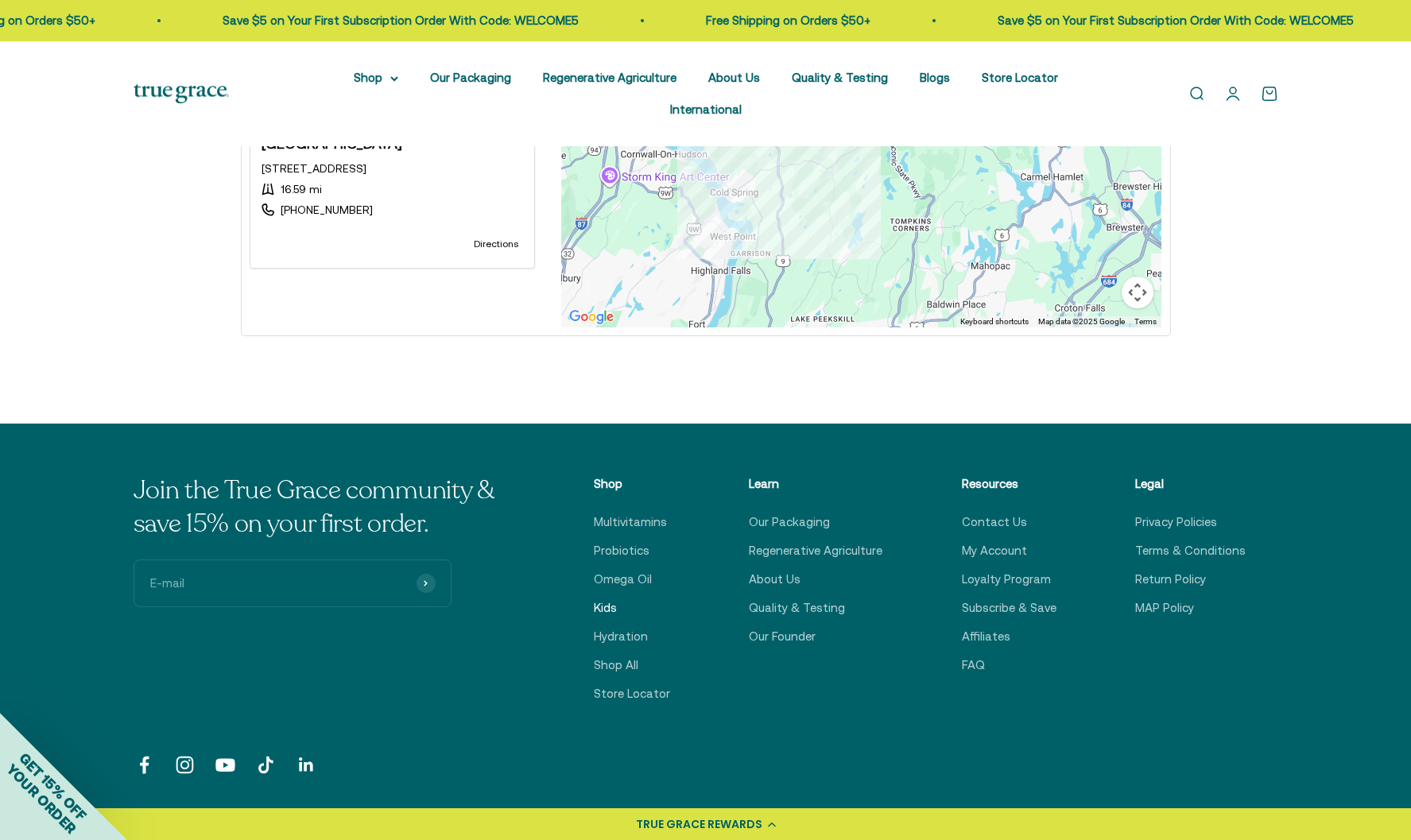
click at [607, 598] on link "Kids" at bounding box center [605, 608] width 23 height 19
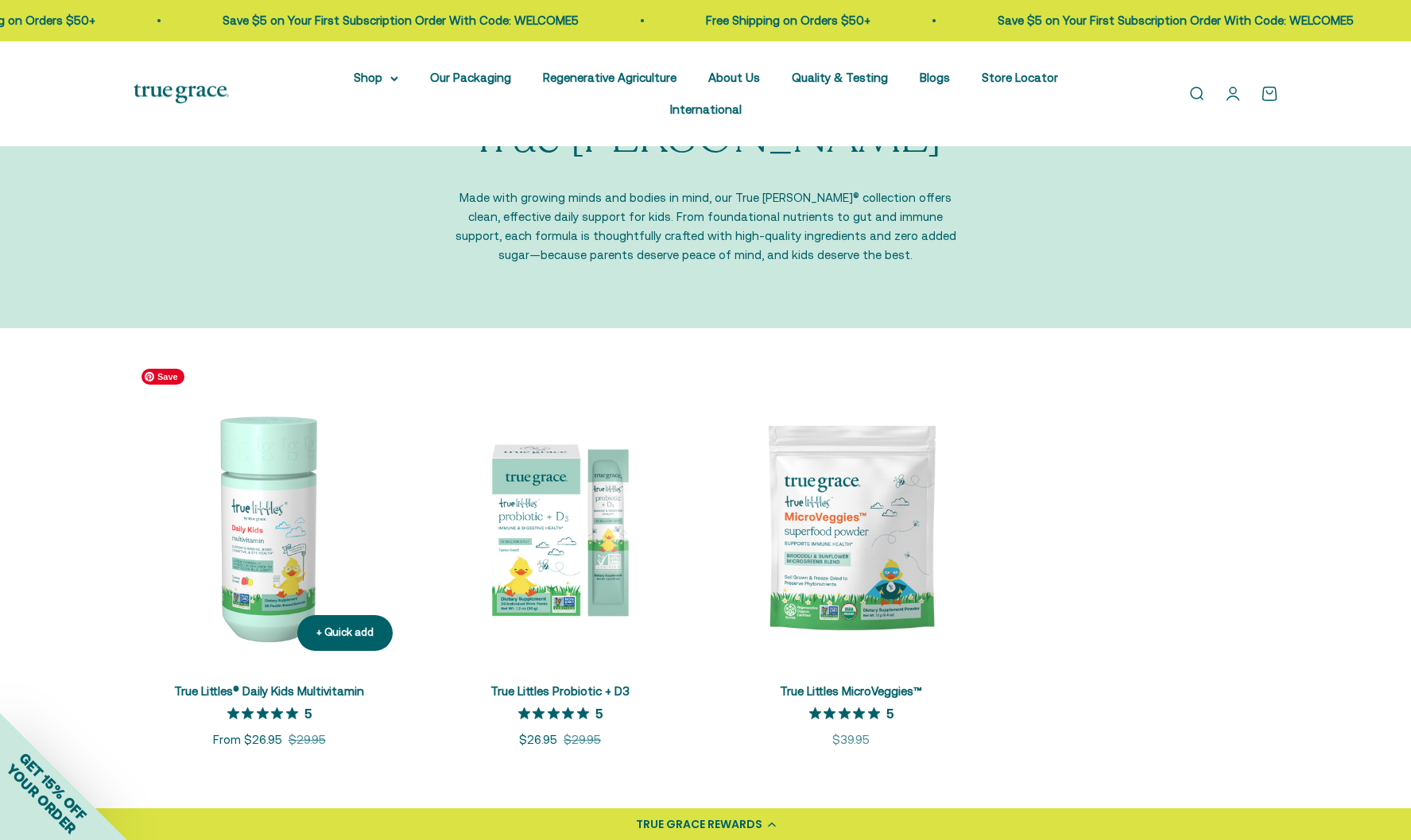
scroll to position [124, 0]
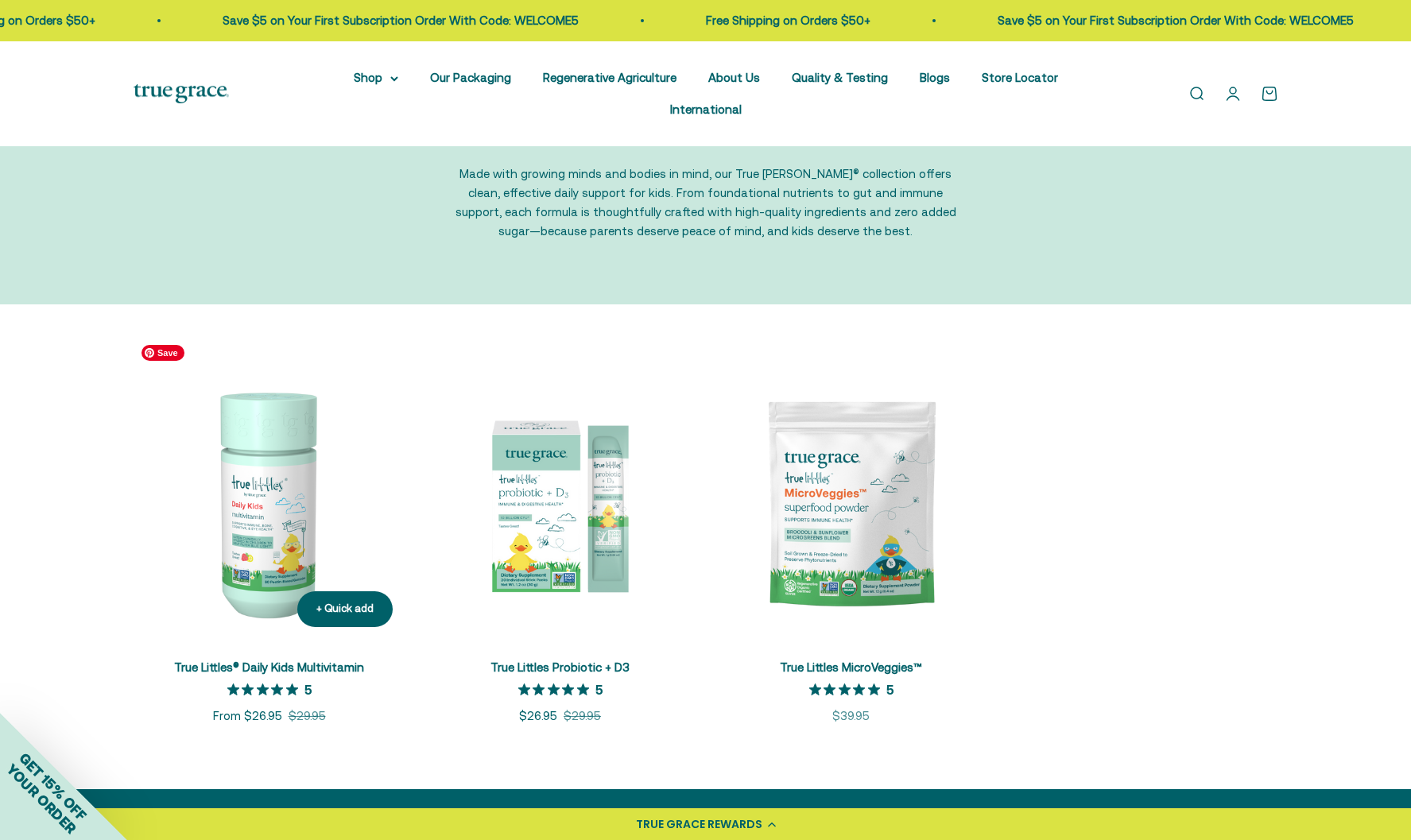
click at [294, 482] on img at bounding box center [269, 504] width 272 height 272
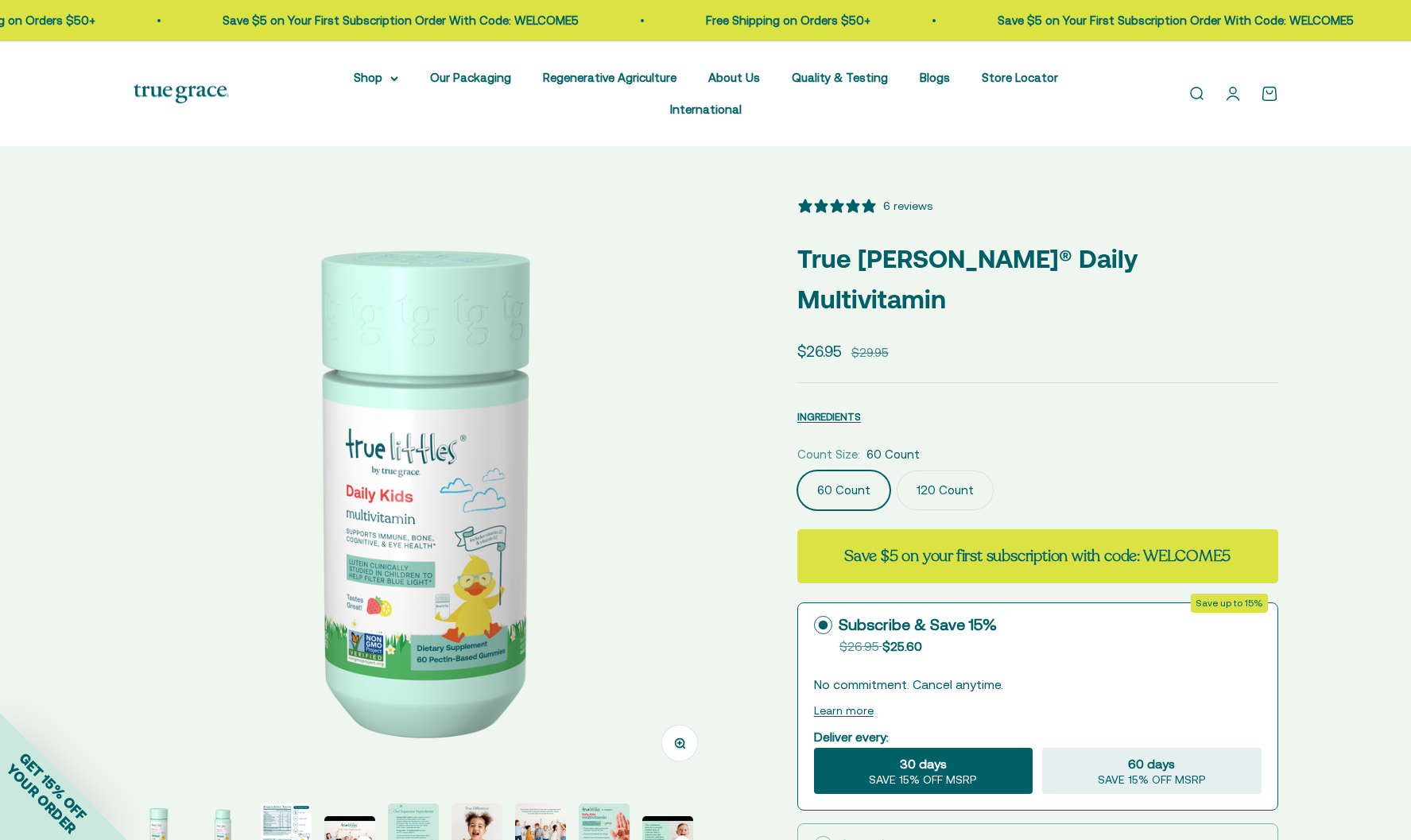
select select "3"
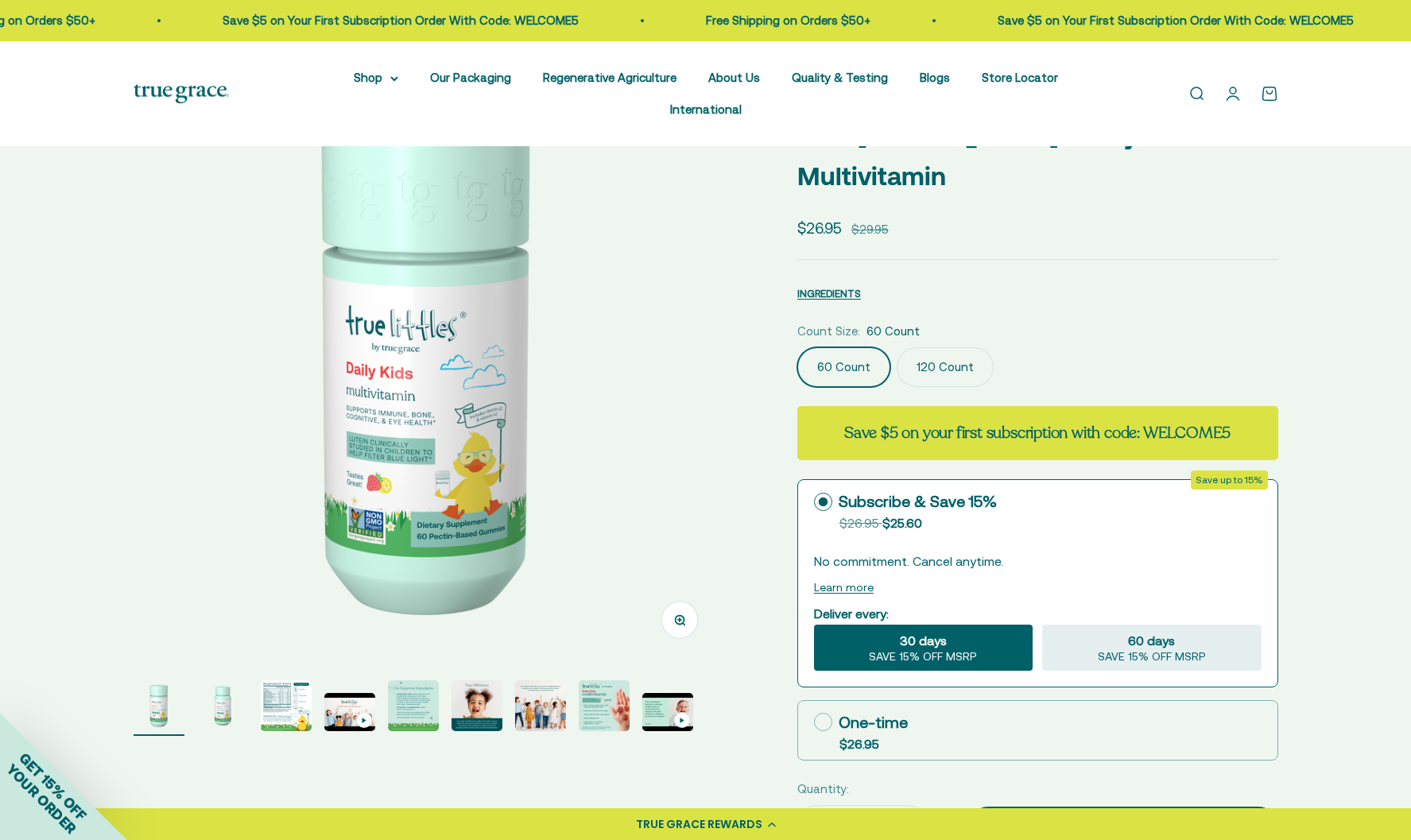
scroll to position [159, 0]
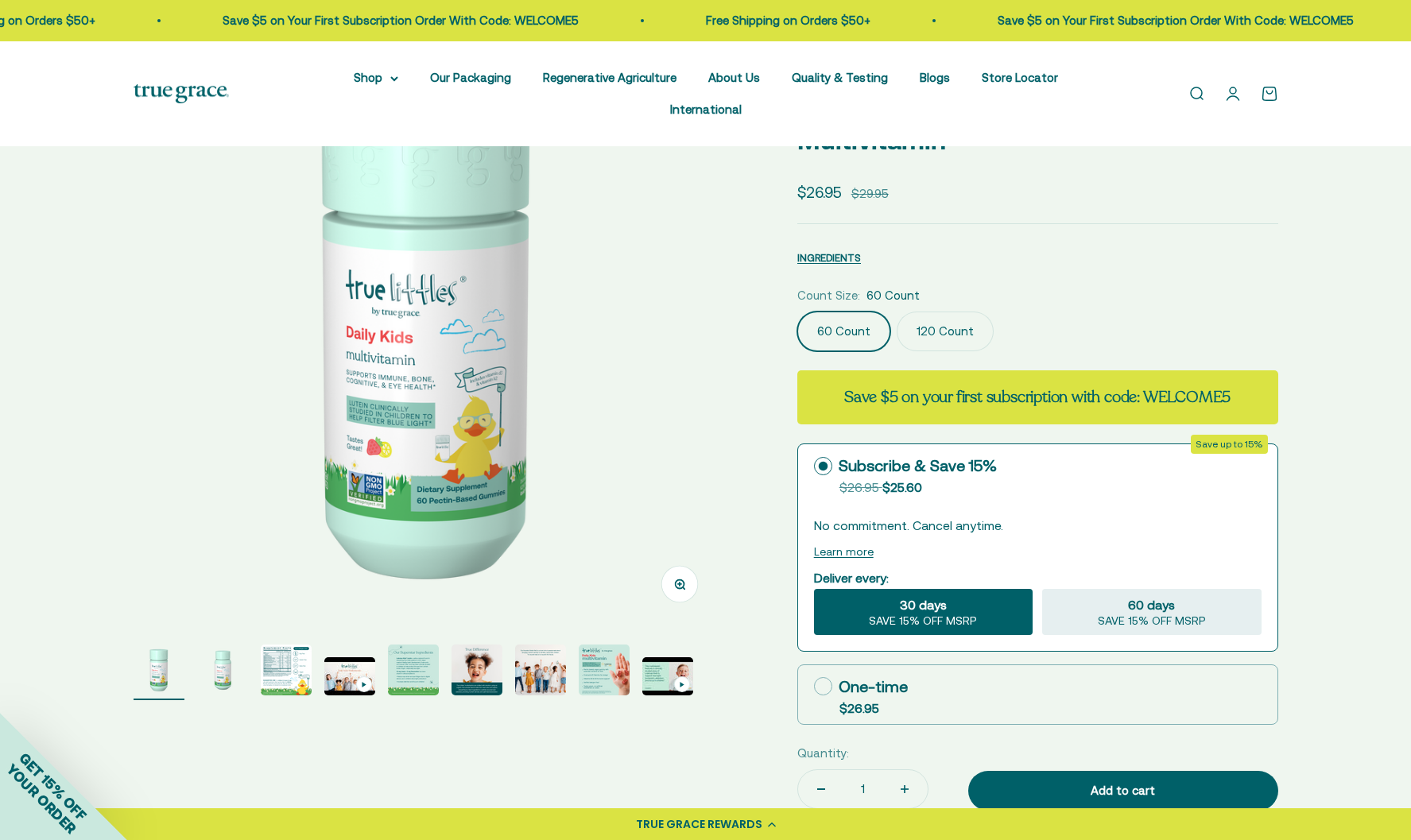
click at [616, 651] on img "Go to item 8" at bounding box center [604, 670] width 51 height 51
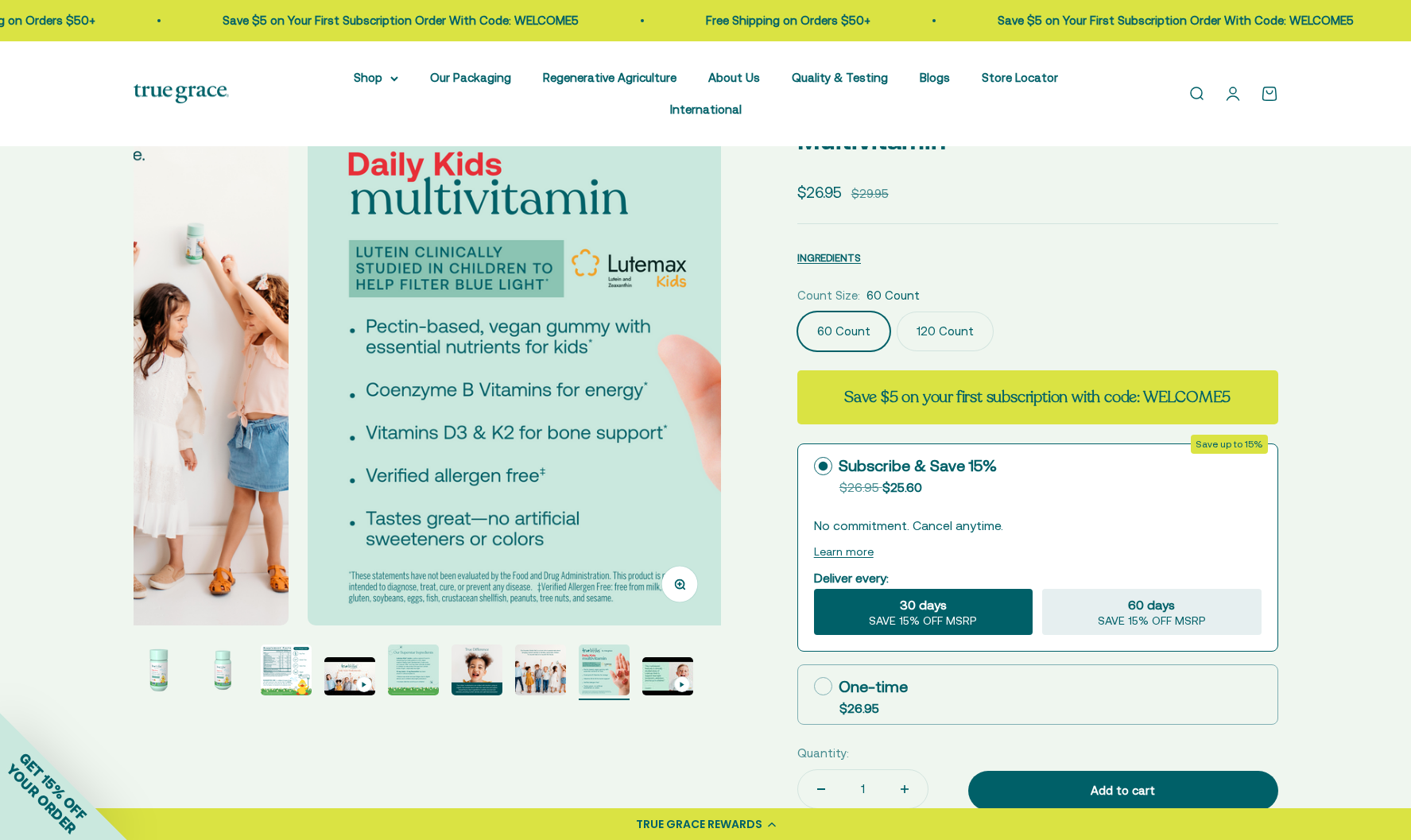
scroll to position [0, 4246]
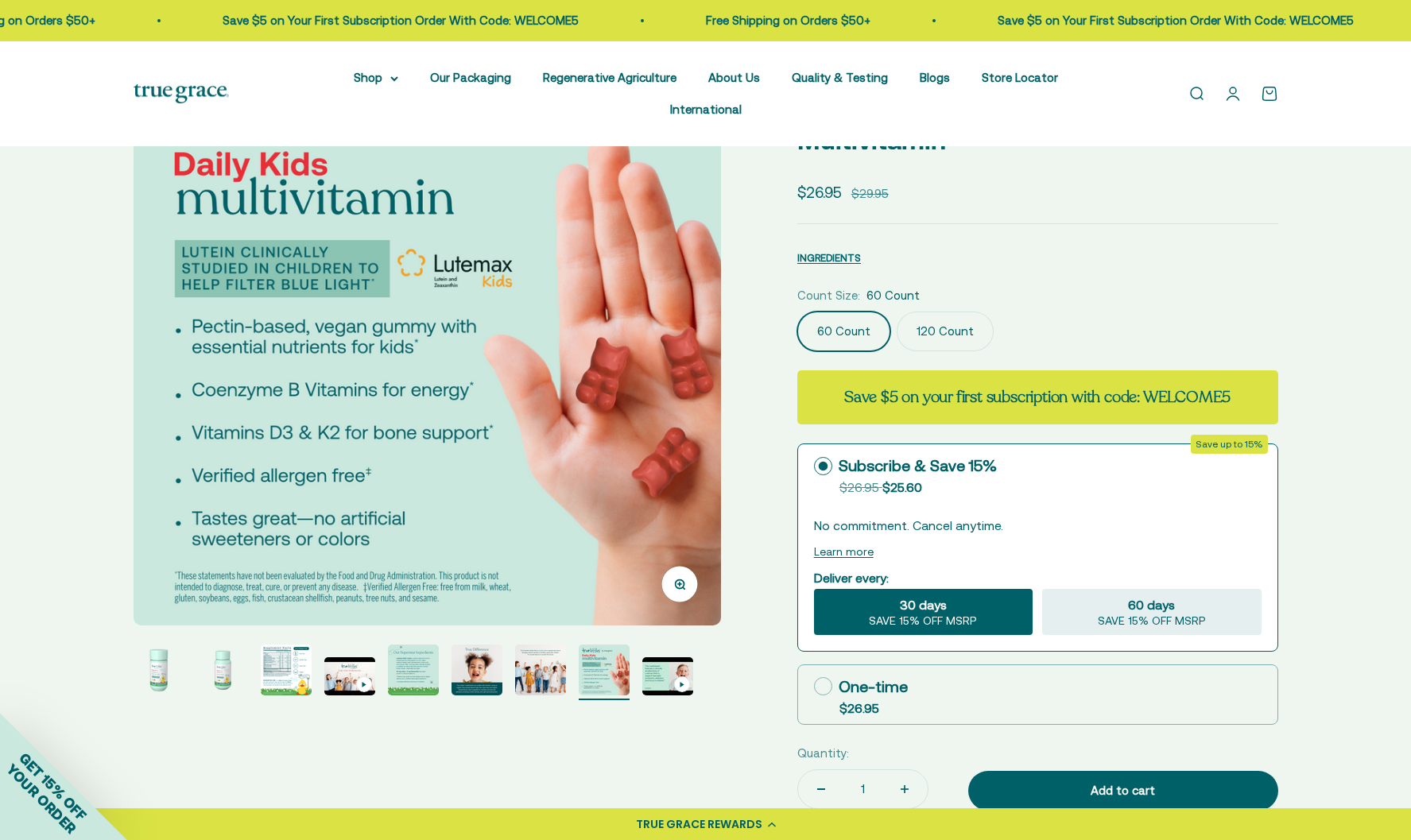
click at [945, 311] on label "120 Count" at bounding box center [945, 331] width 97 height 40
click at [798, 311] on input "120 Count" at bounding box center [797, 311] width 1 height 1
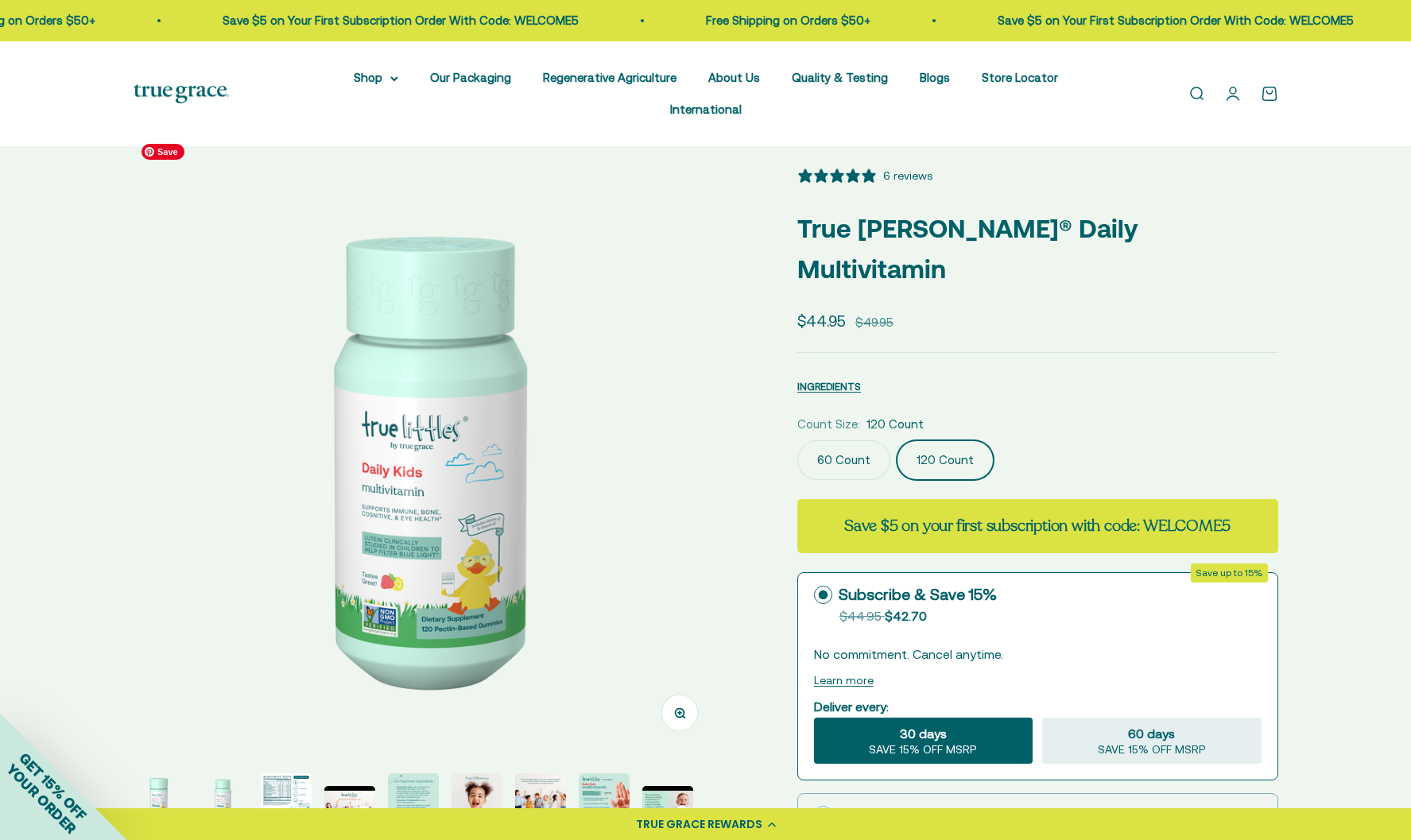
scroll to position [24, 0]
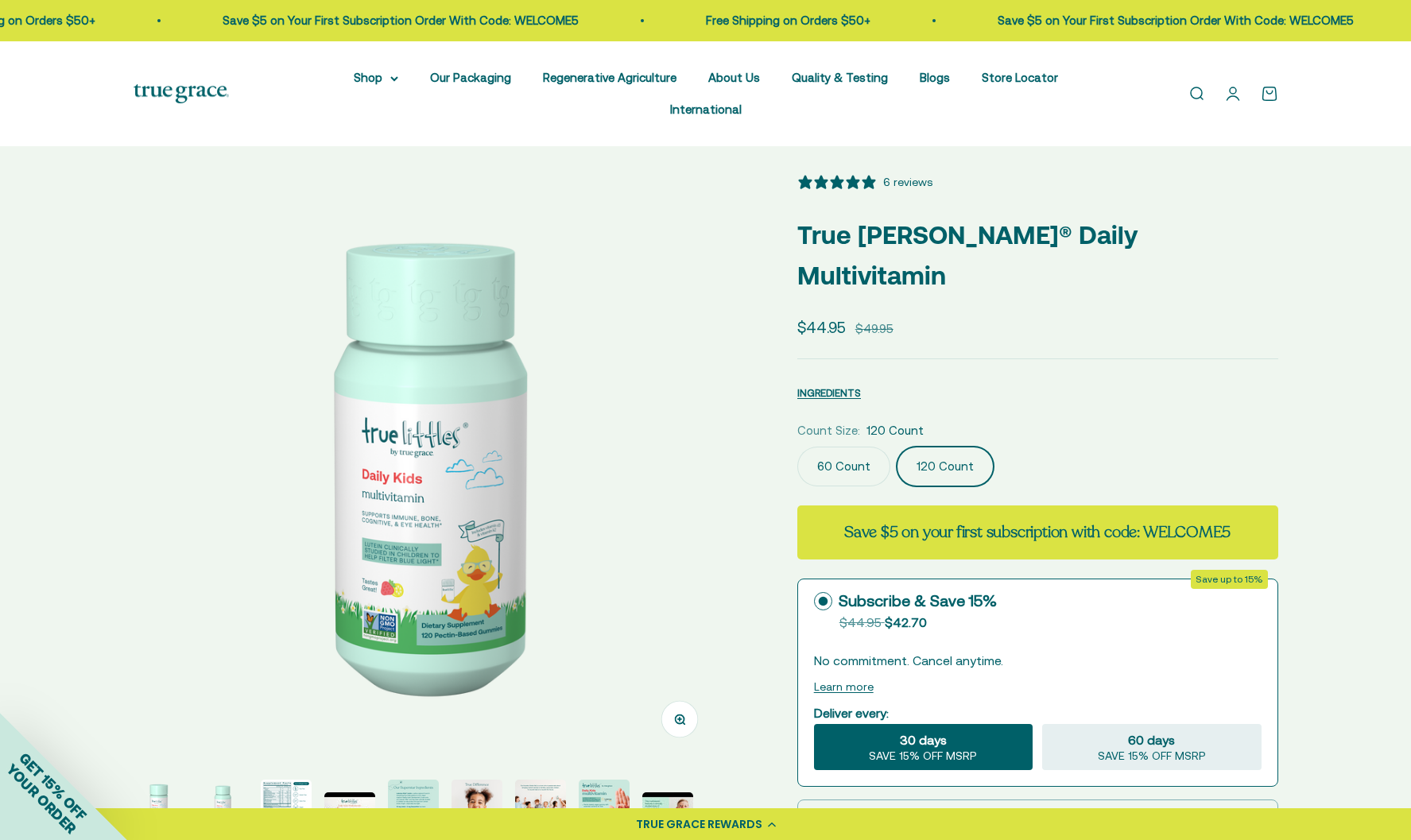
click at [917, 174] on div "6 reviews" at bounding box center [908, 182] width 49 height 18
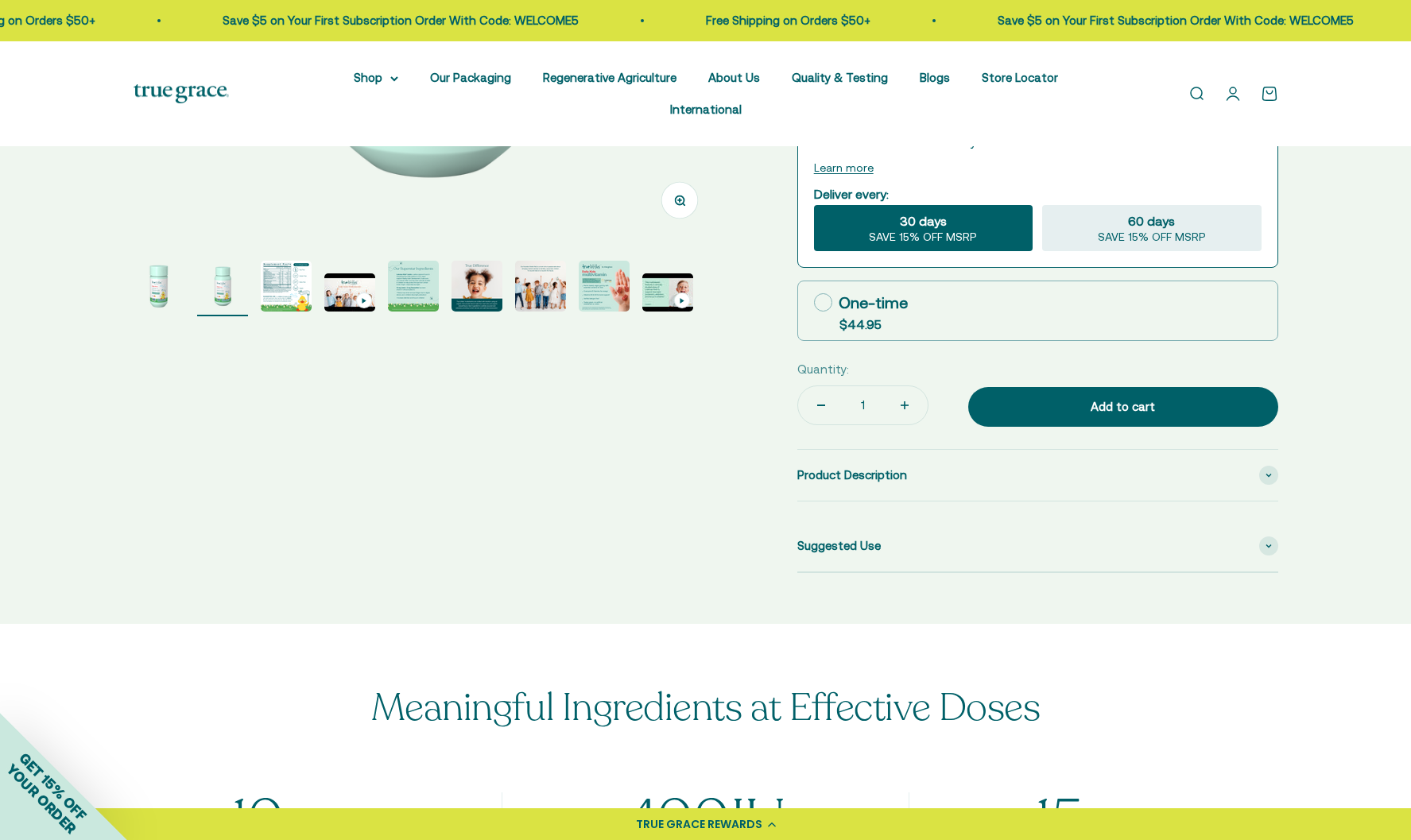
scroll to position [450, 0]
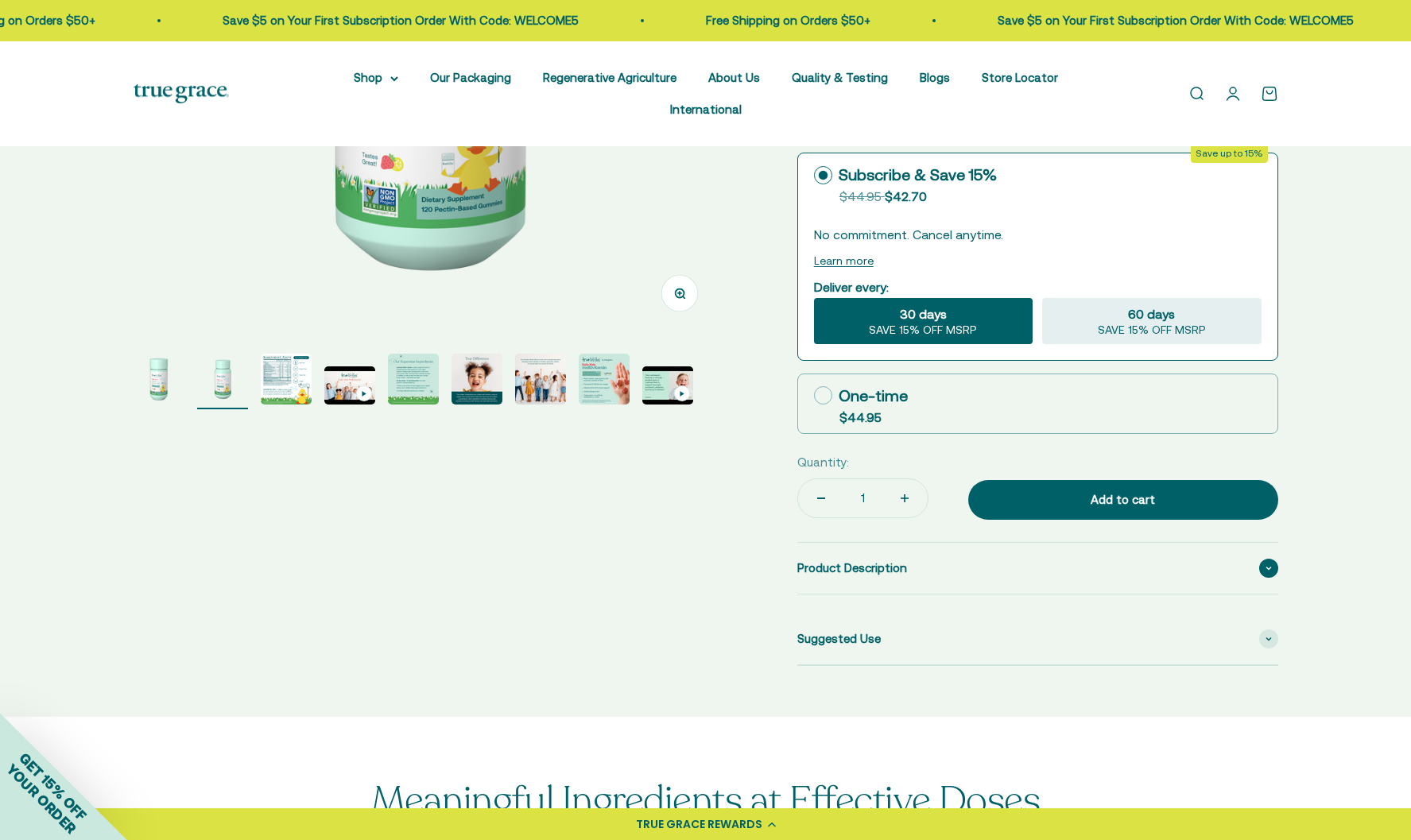
click at [844, 559] on span "Product Description" at bounding box center [852, 568] width 109 height 19
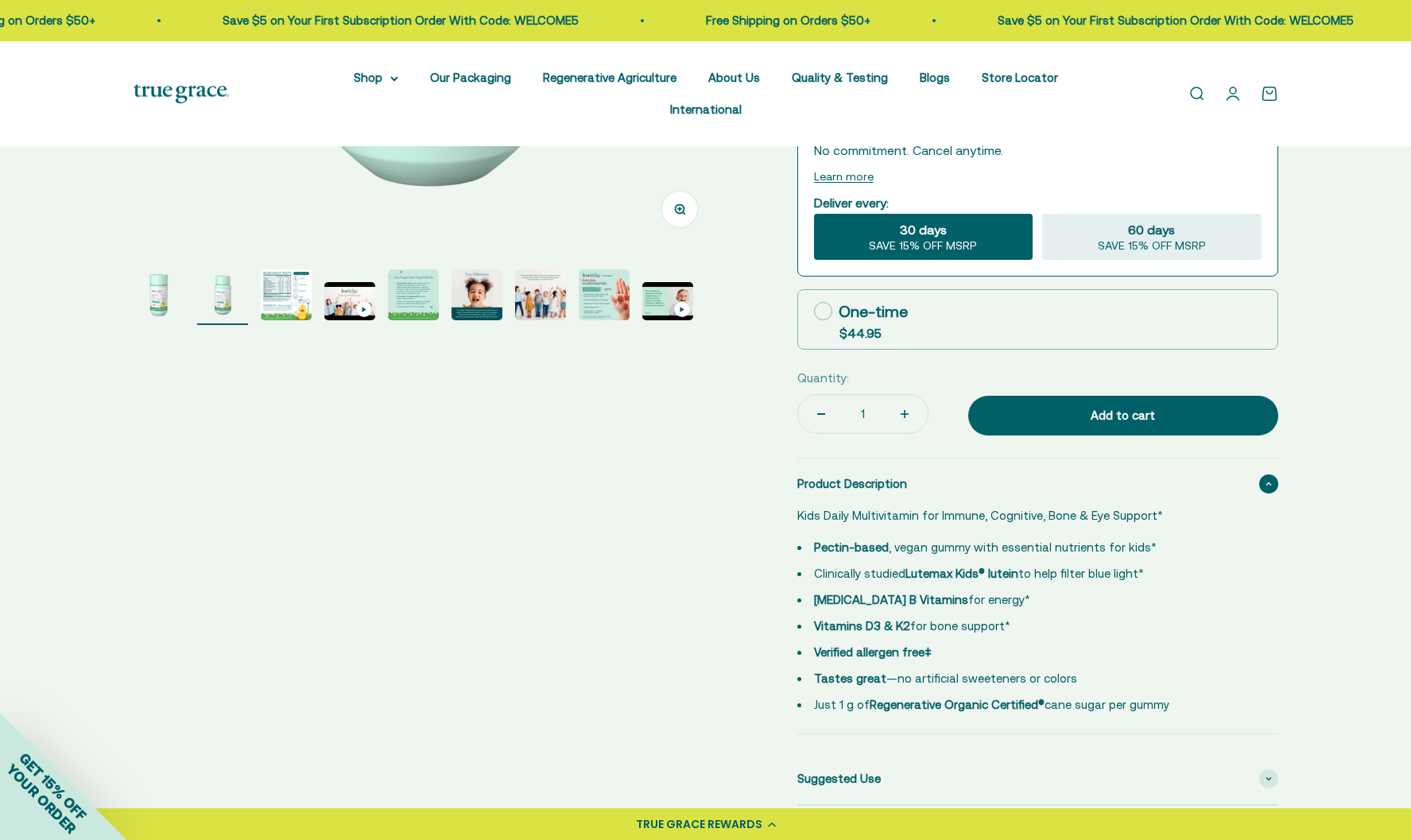
scroll to position [534, 0]
click at [1040, 753] on div "Suggested Use" at bounding box center [1038, 779] width 481 height 51
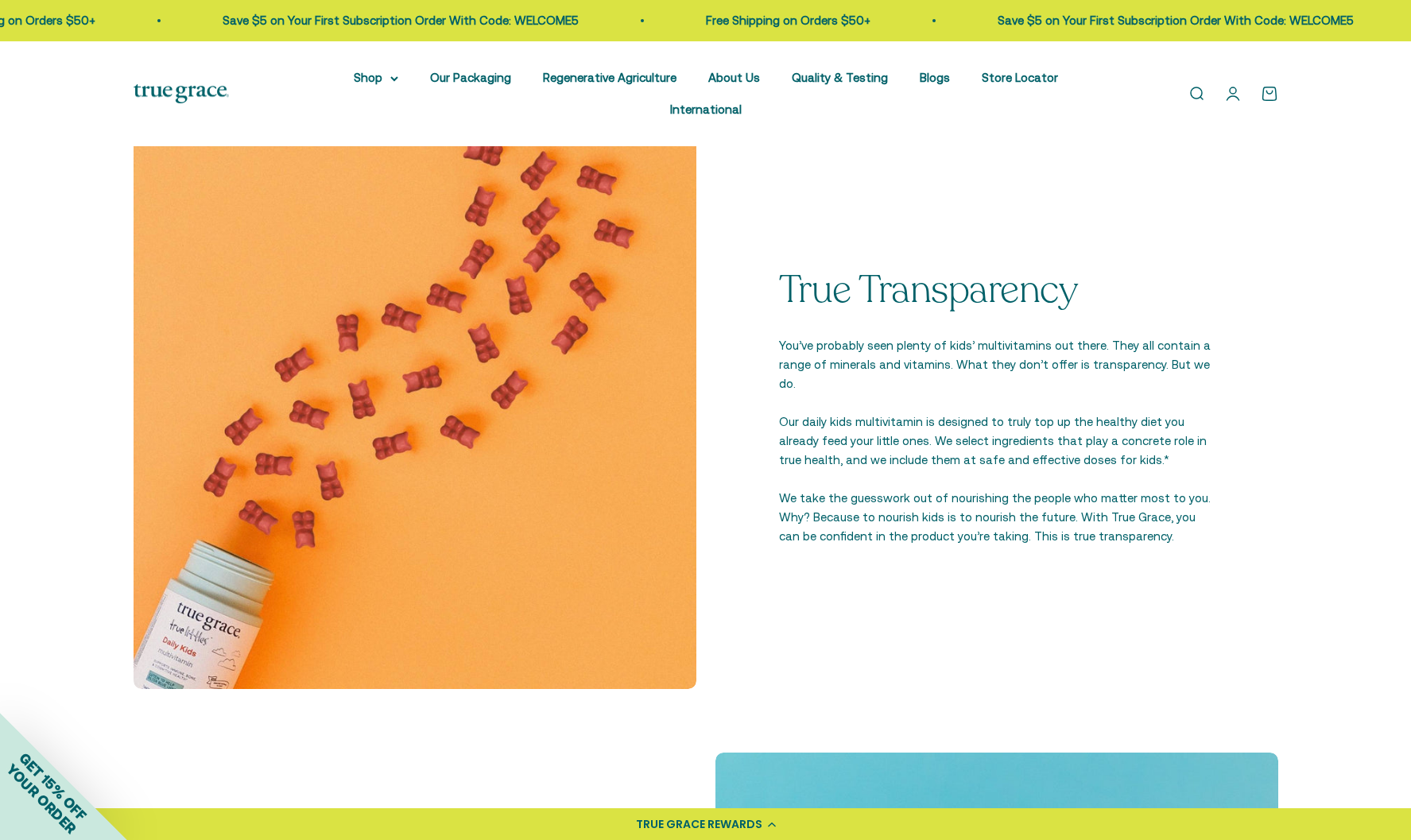
scroll to position [0, 0]
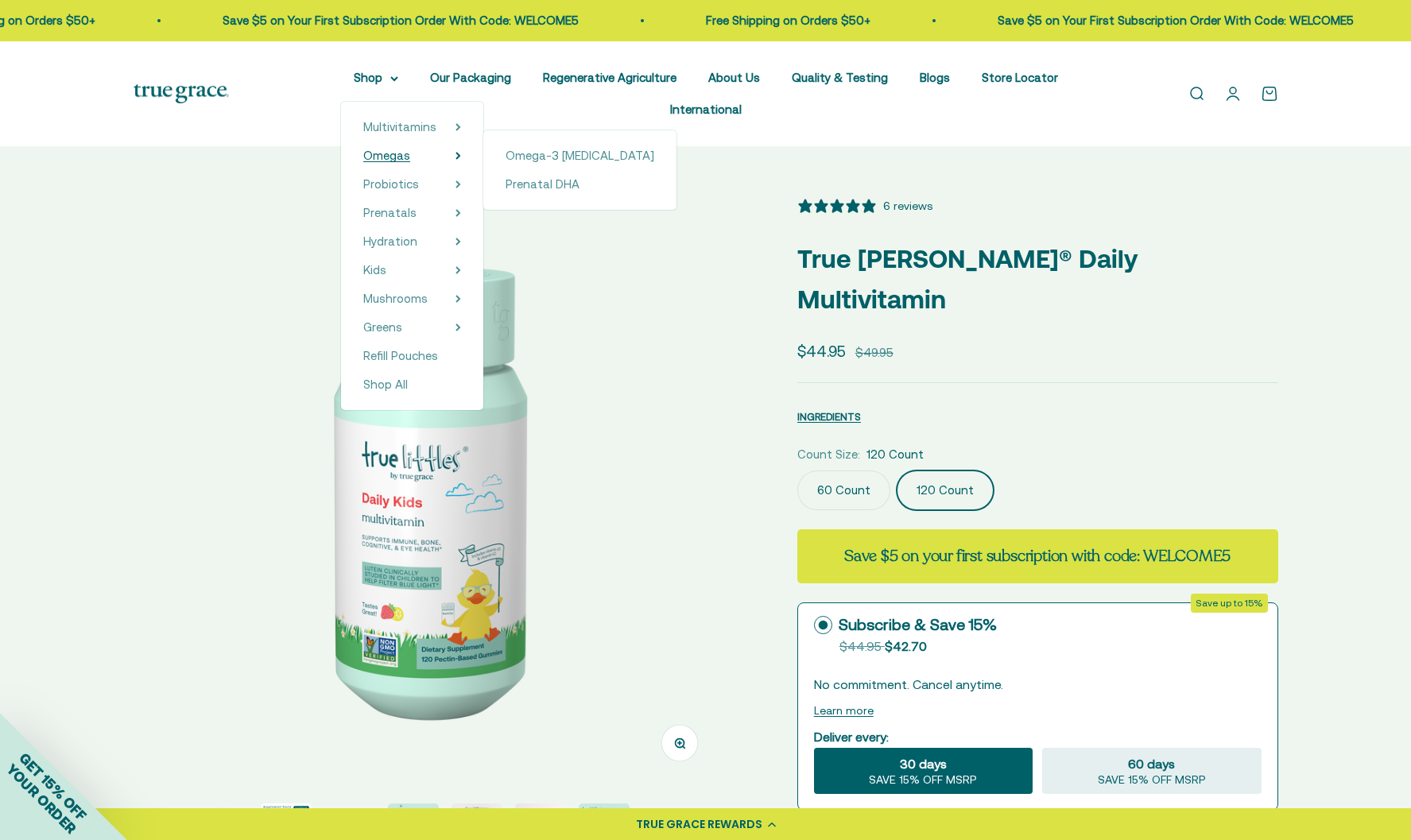
click at [363, 156] on span "Omegas" at bounding box center [387, 155] width 47 height 13
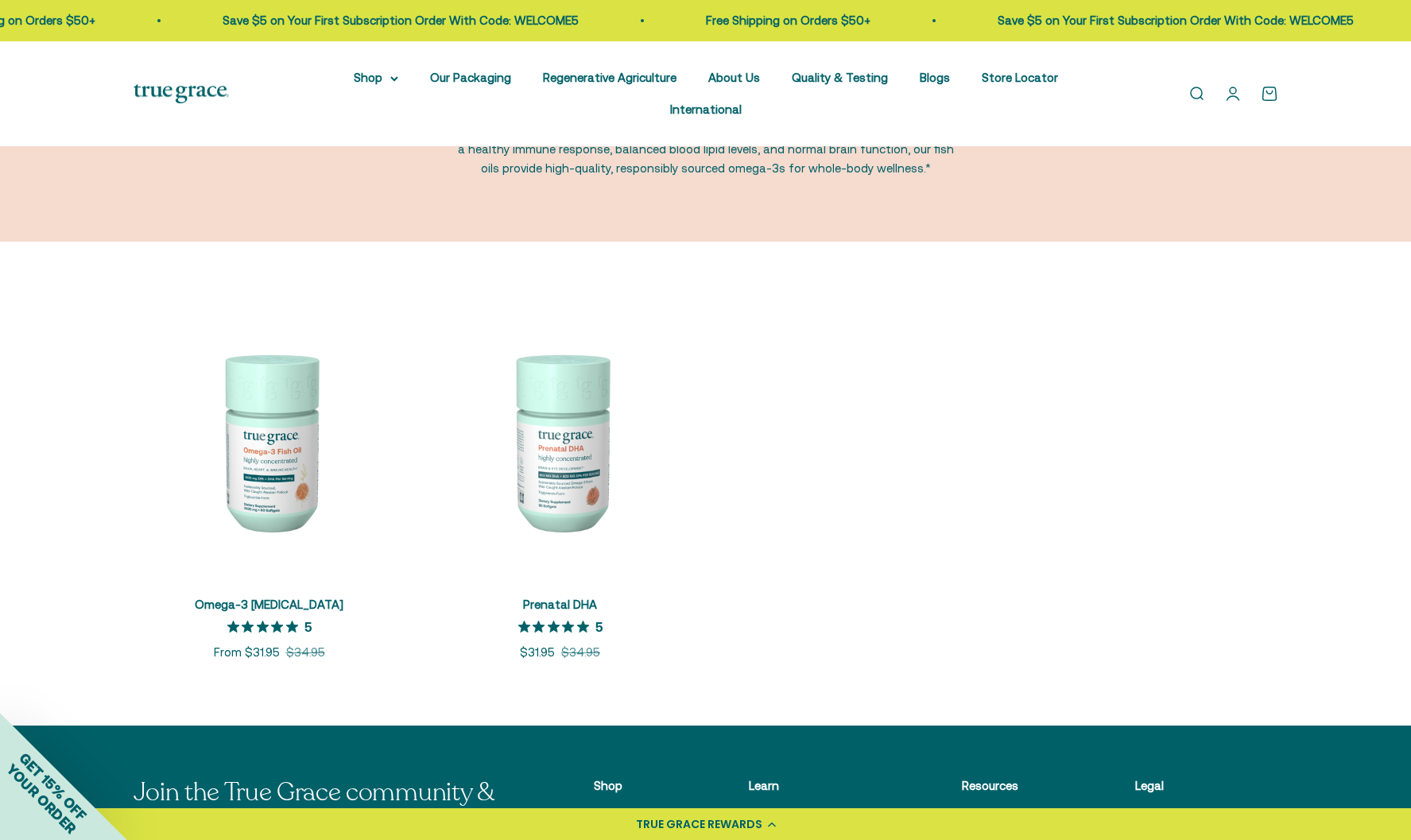
scroll to position [184, 0]
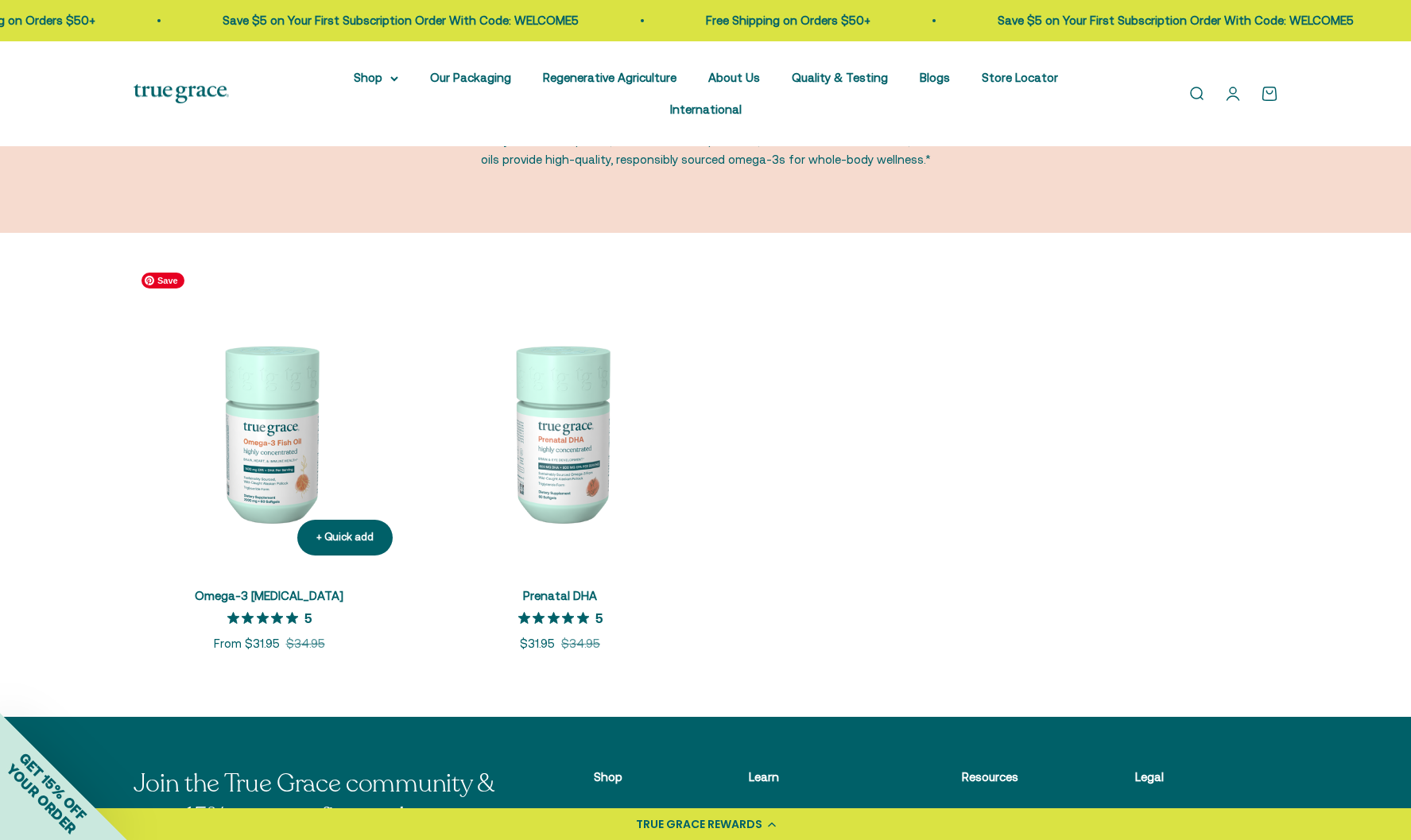
click at [277, 450] on img at bounding box center [269, 432] width 272 height 272
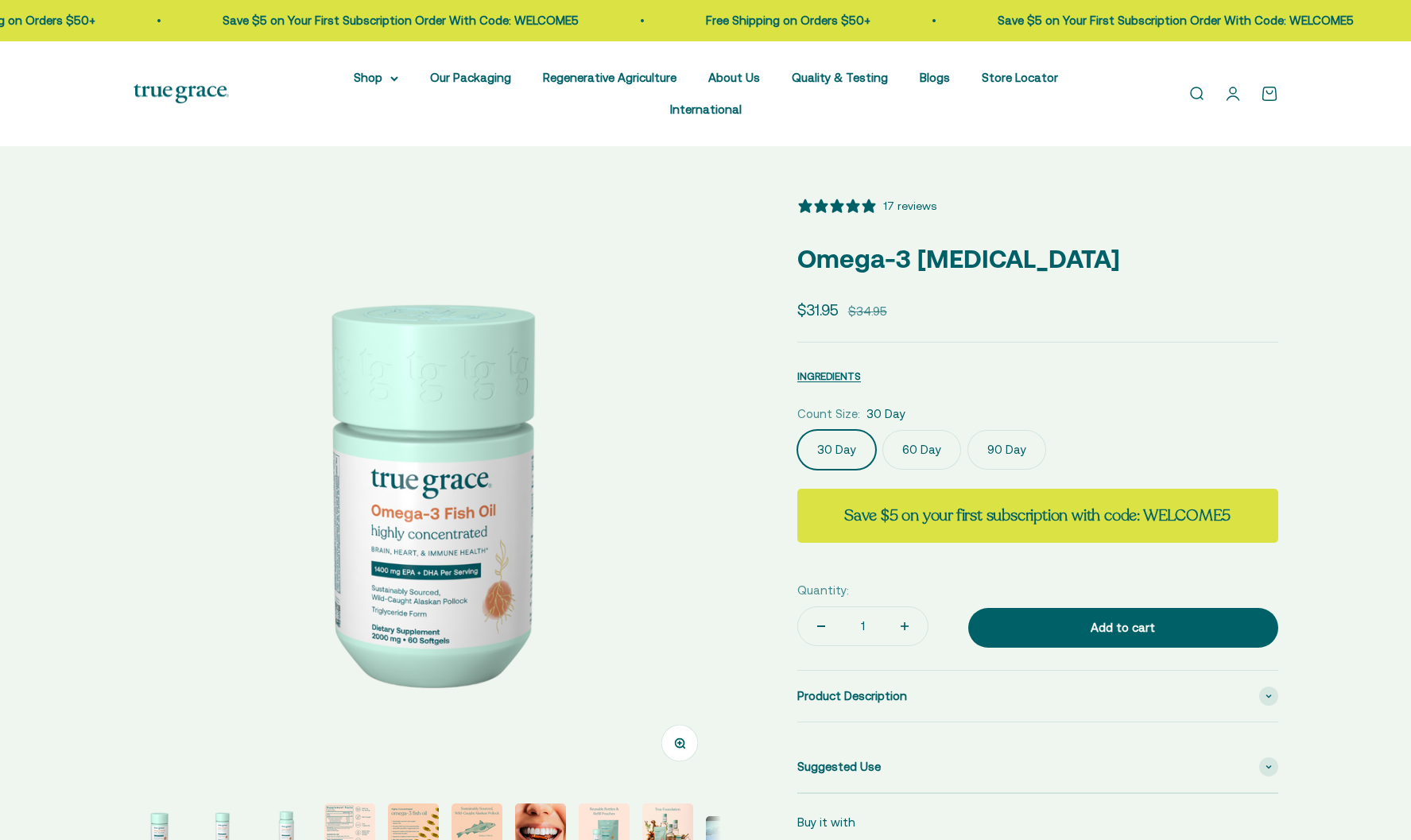
select select "3"
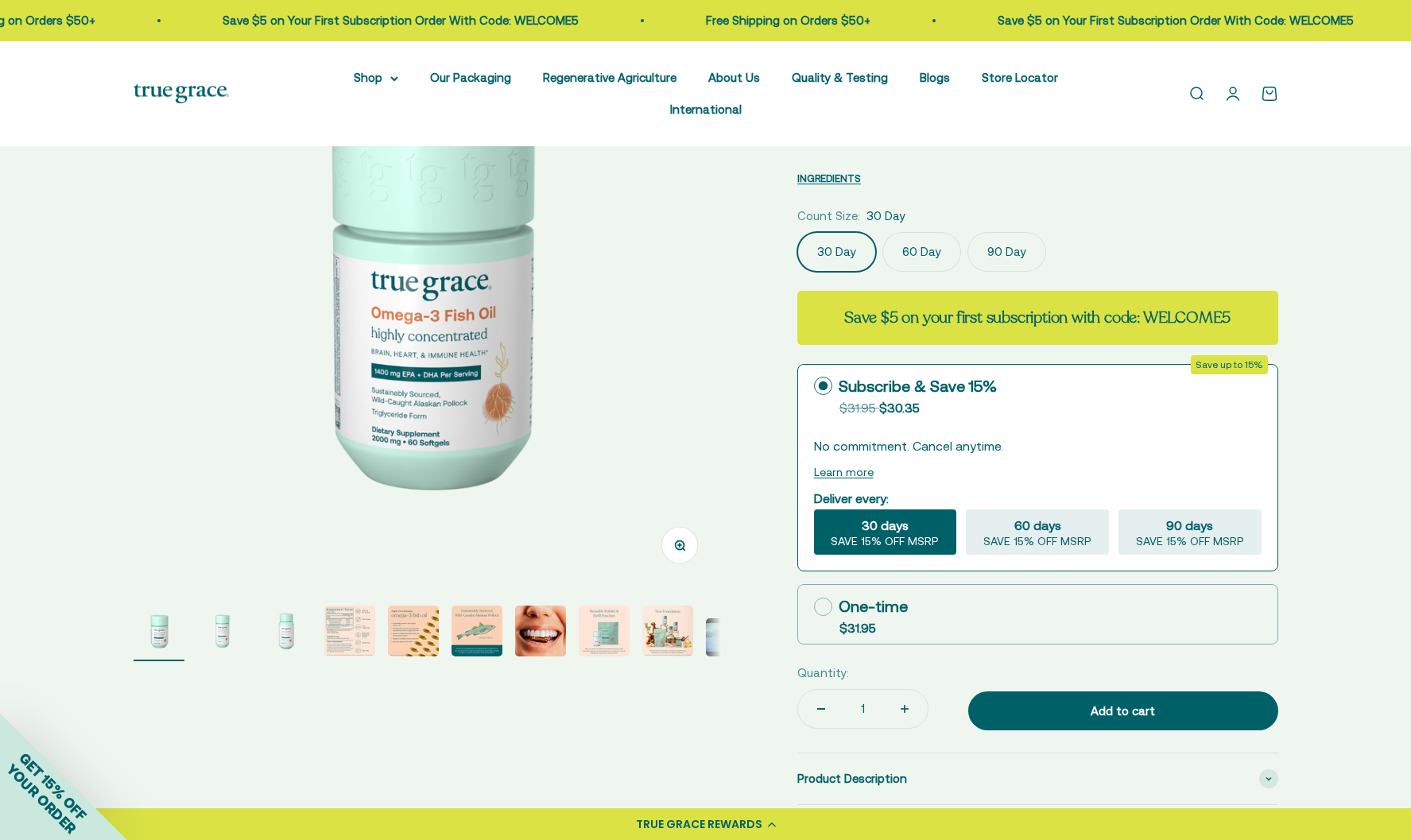
scroll to position [159, 0]
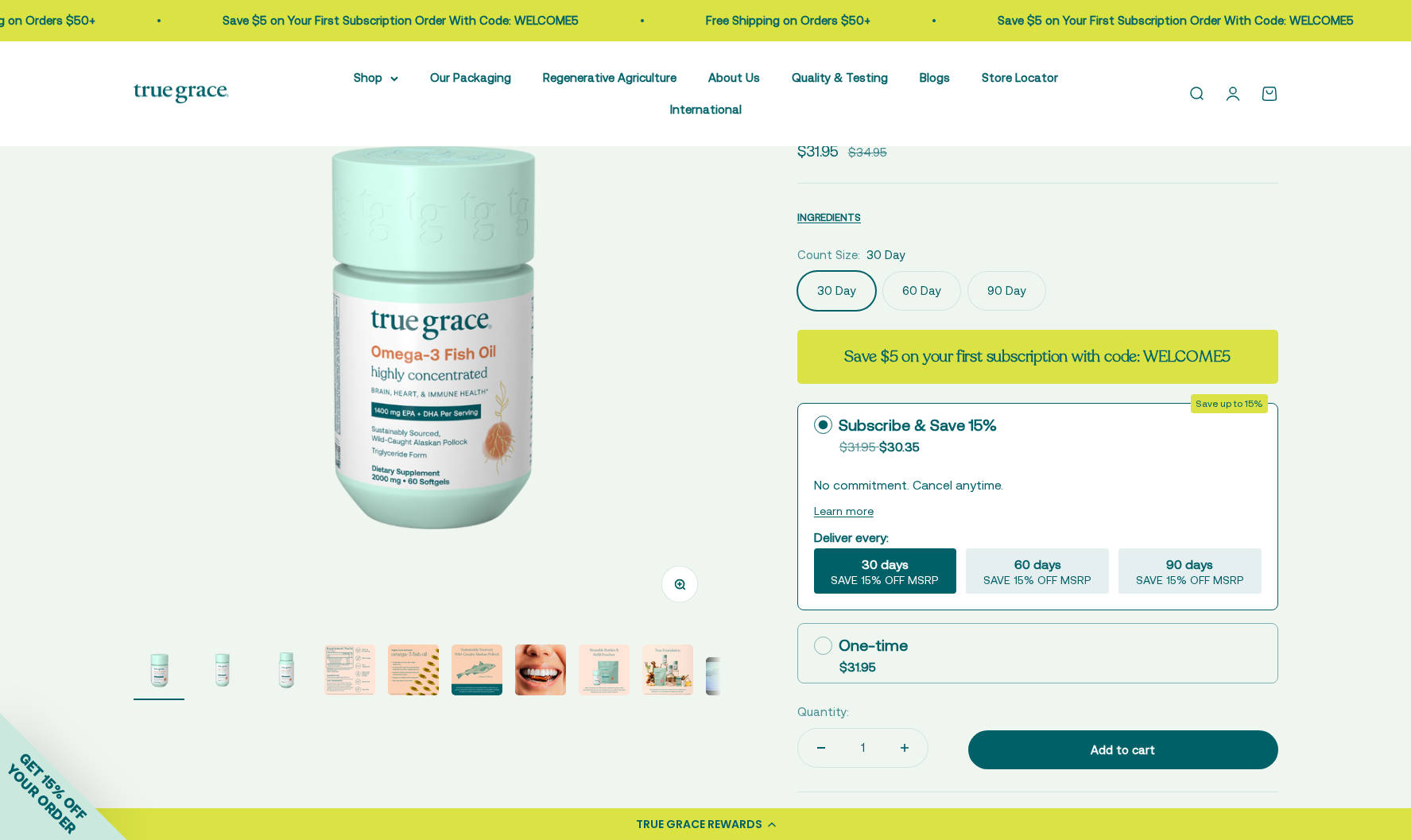
click at [432, 344] on img at bounding box center [427, 331] width 587 height 587
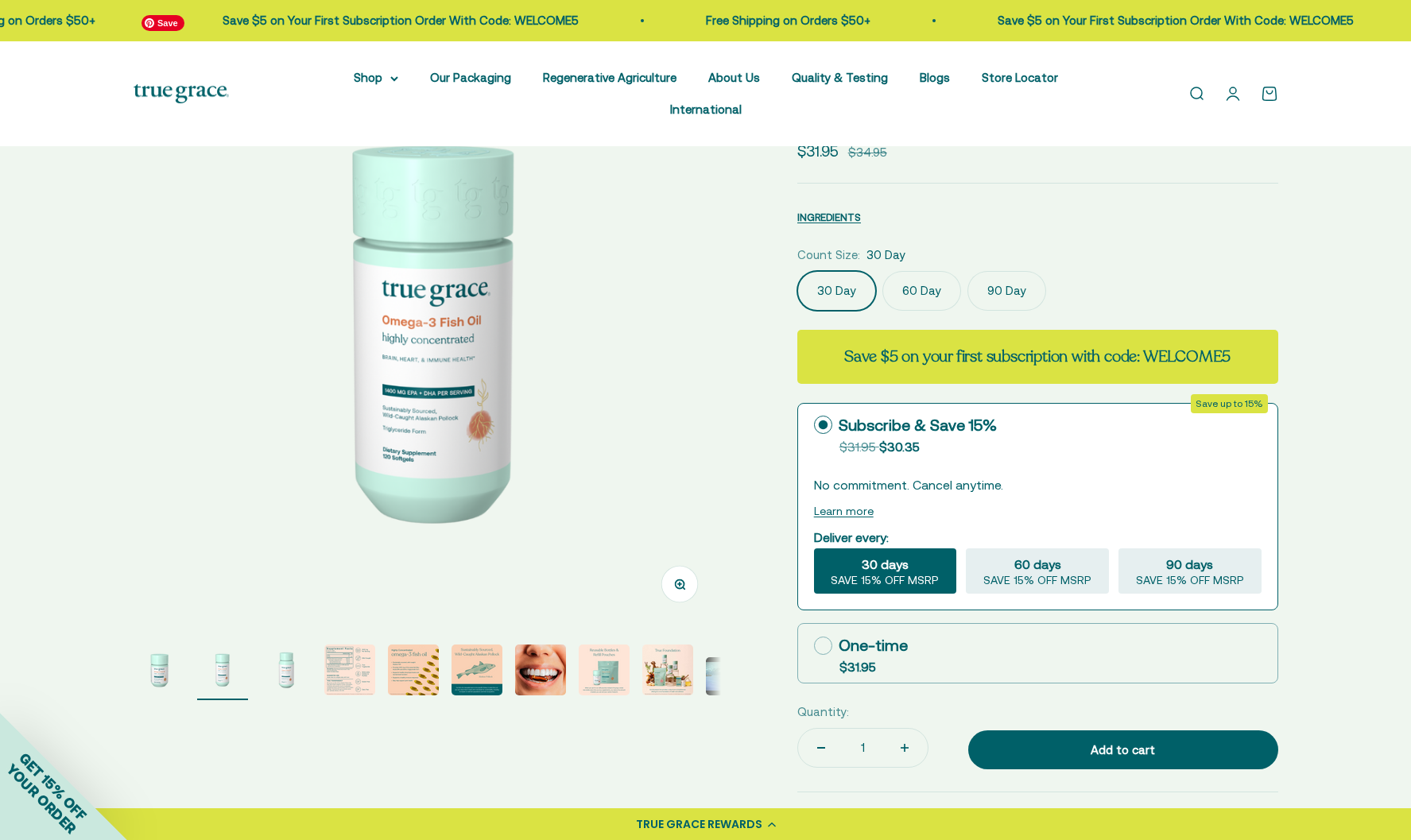
scroll to position [0, 607]
click at [470, 645] on img "Go to item 6" at bounding box center [477, 670] width 51 height 51
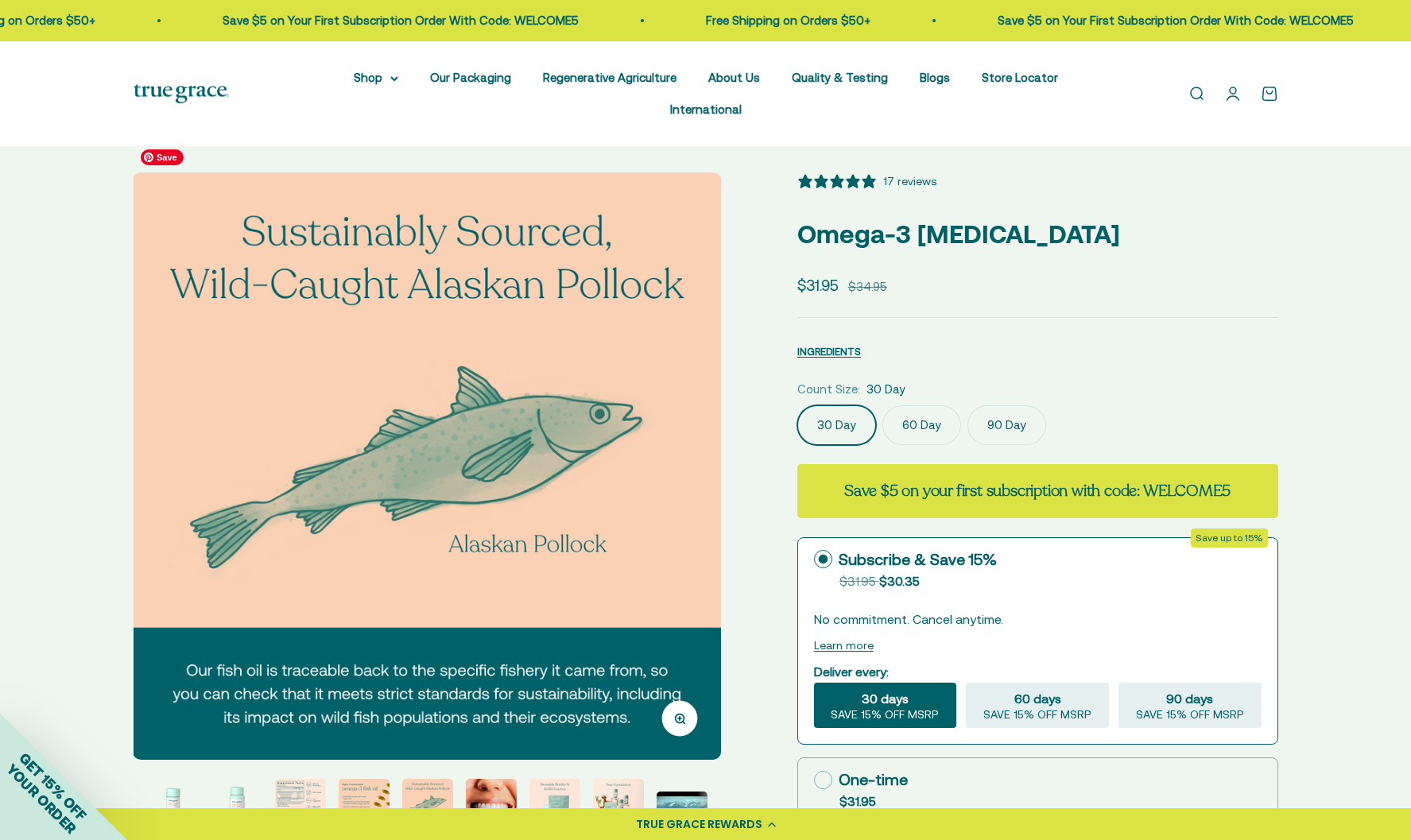
scroll to position [27, 0]
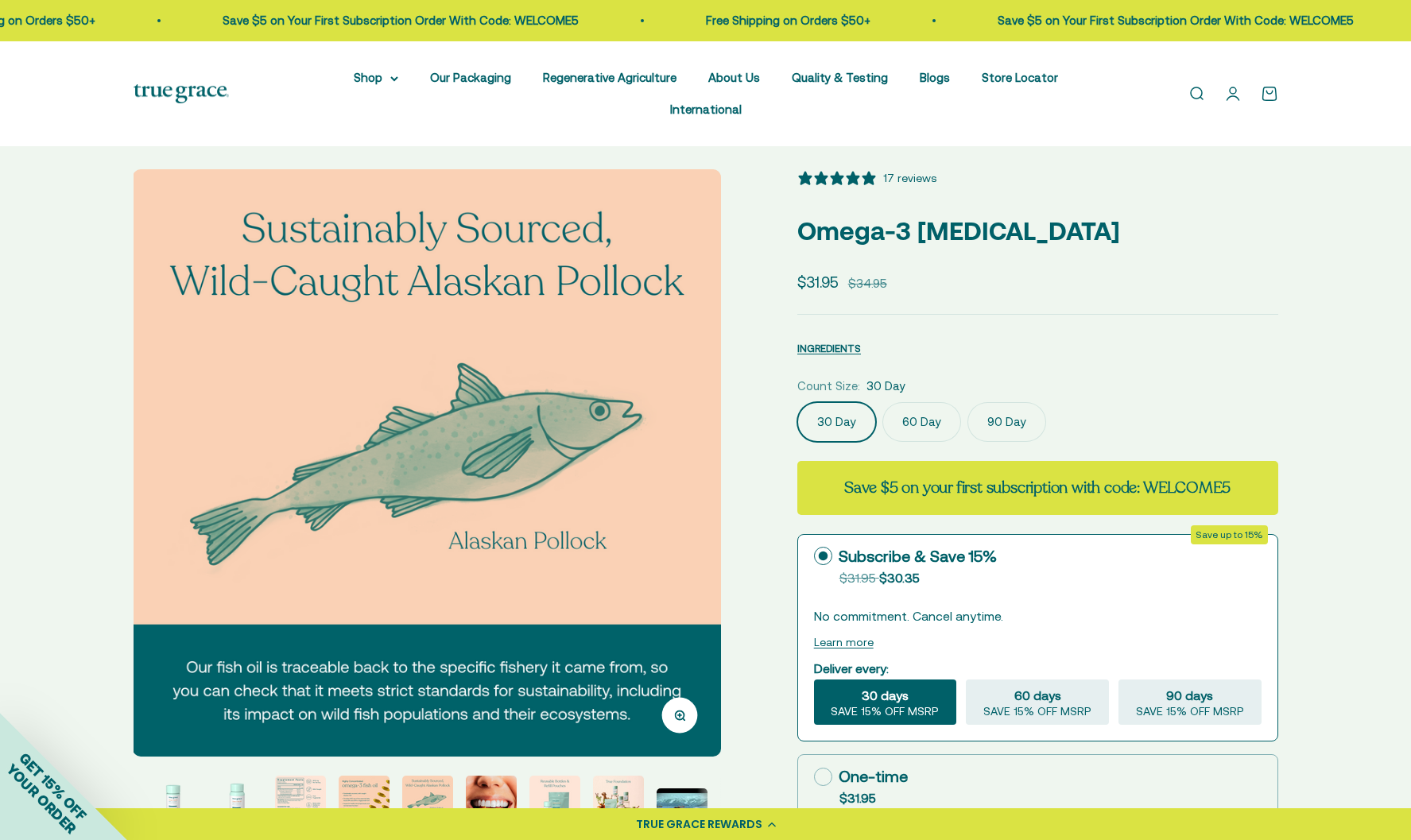
click at [295, 783] on img "Go to item 4" at bounding box center [300, 801] width 51 height 51
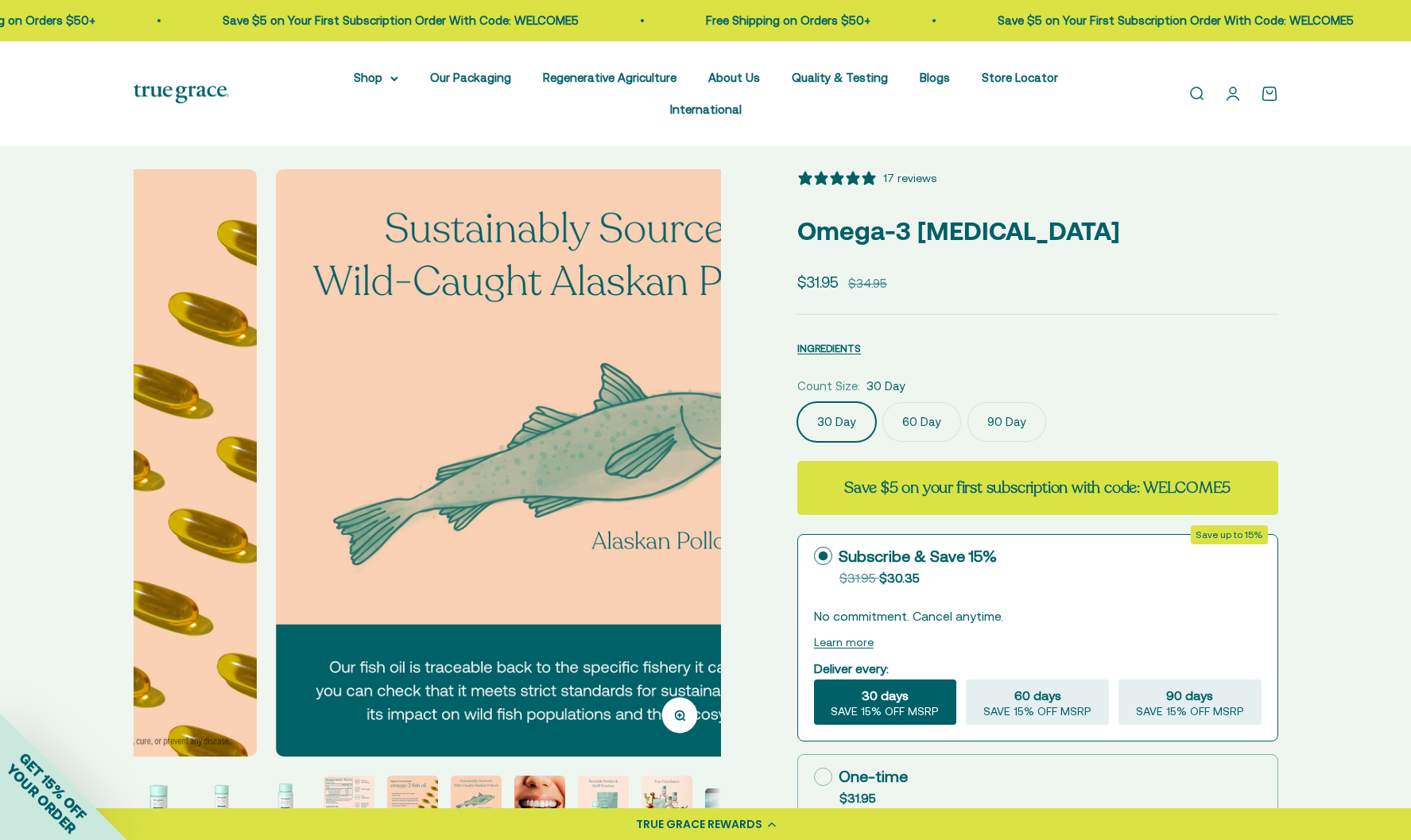
scroll to position [0, 0]
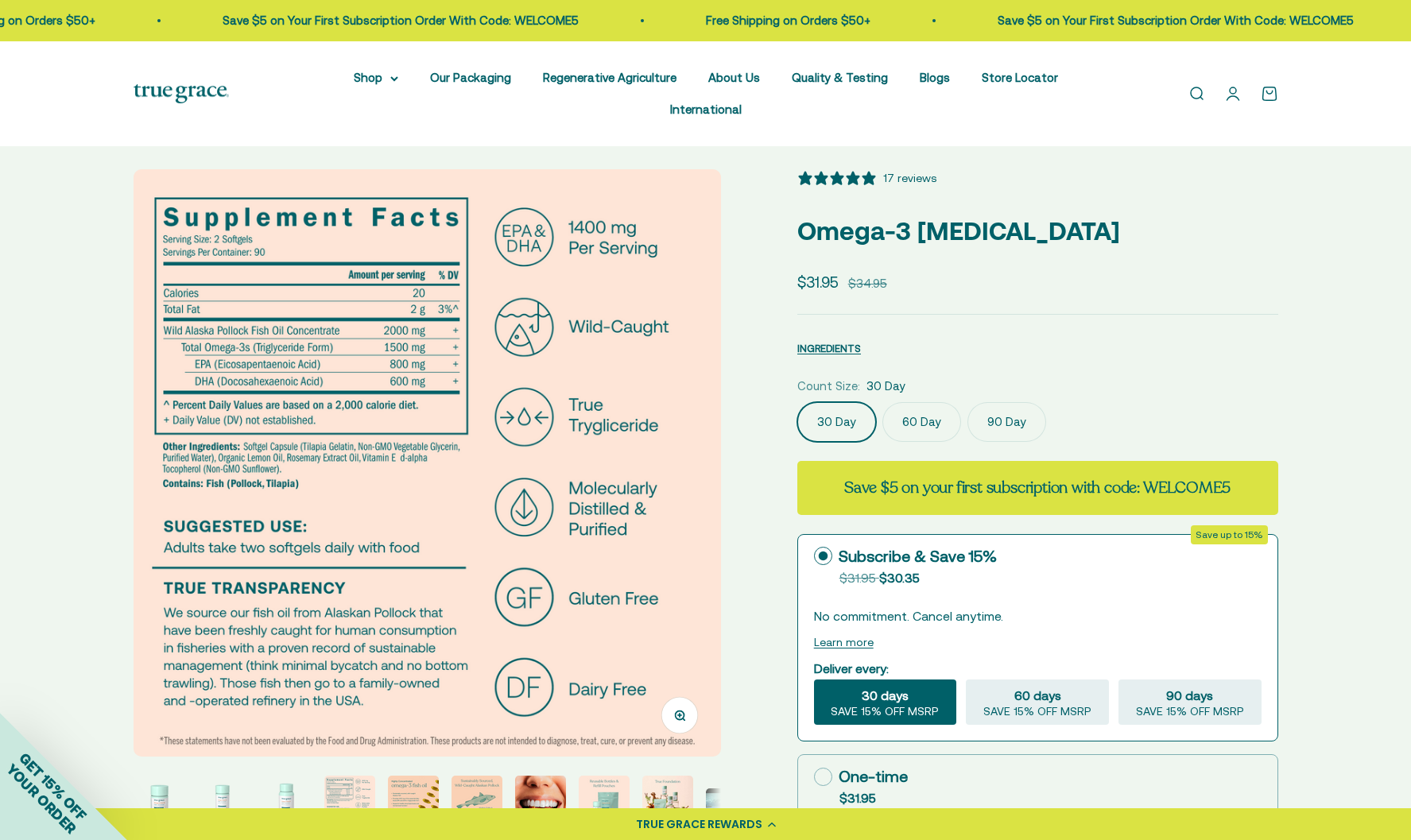
click at [394, 778] on img "Go to item 5" at bounding box center [413, 801] width 51 height 51
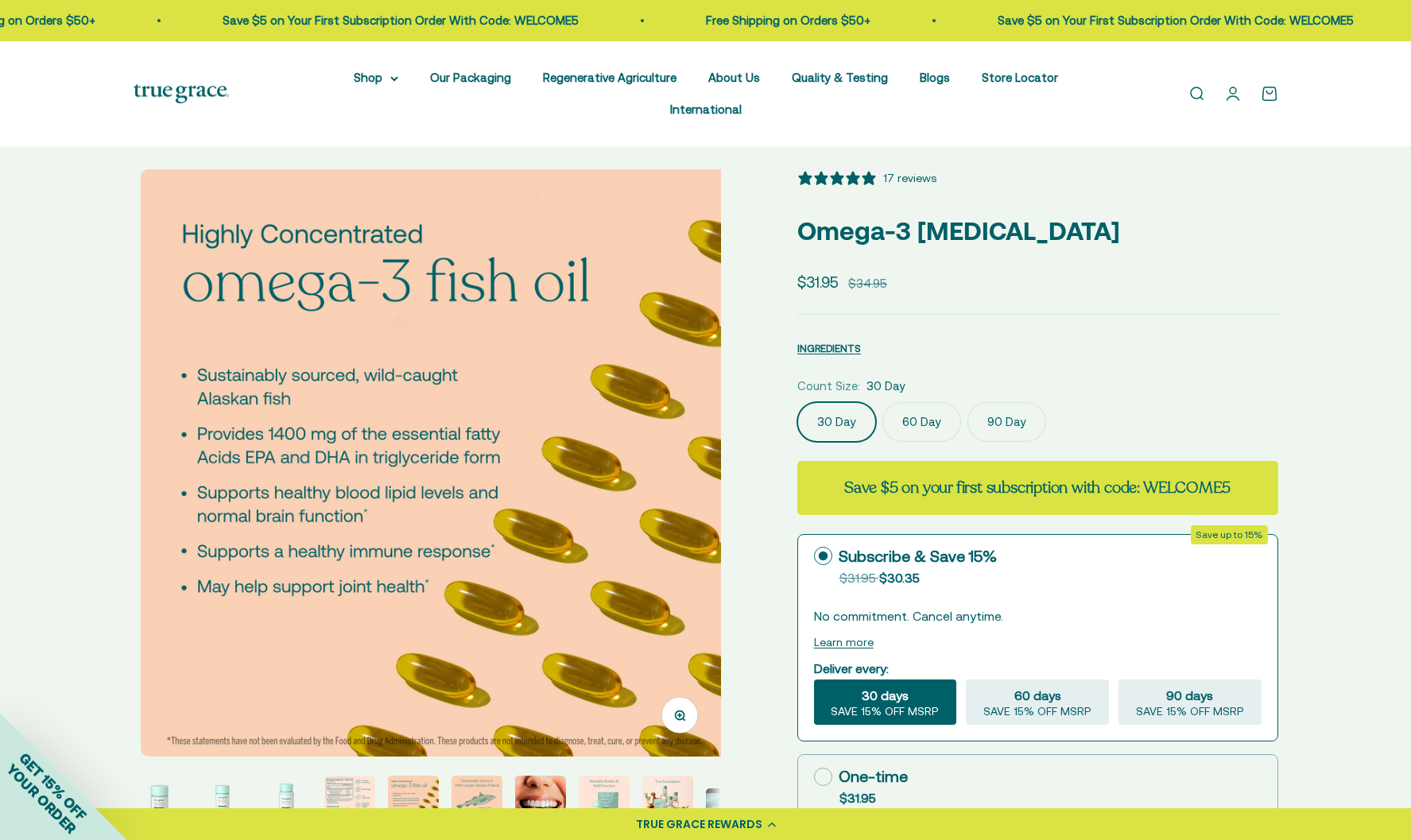
scroll to position [0, 2427]
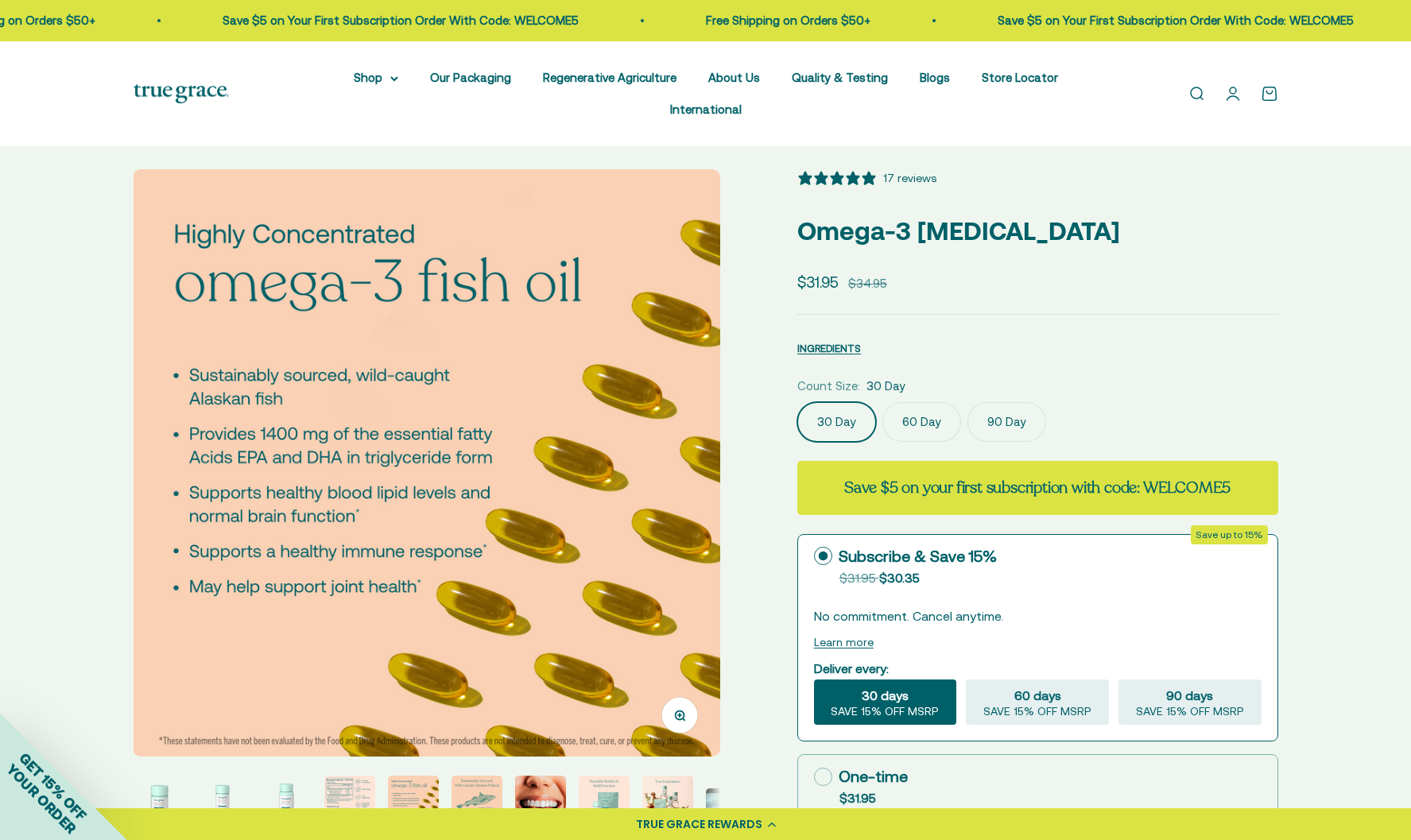
click at [992, 402] on label "90 Day" at bounding box center [1006, 422] width 78 height 40
click at [798, 401] on input "90 Day" at bounding box center [797, 401] width 1 height 1
